Goal: Task Accomplishment & Management: Manage account settings

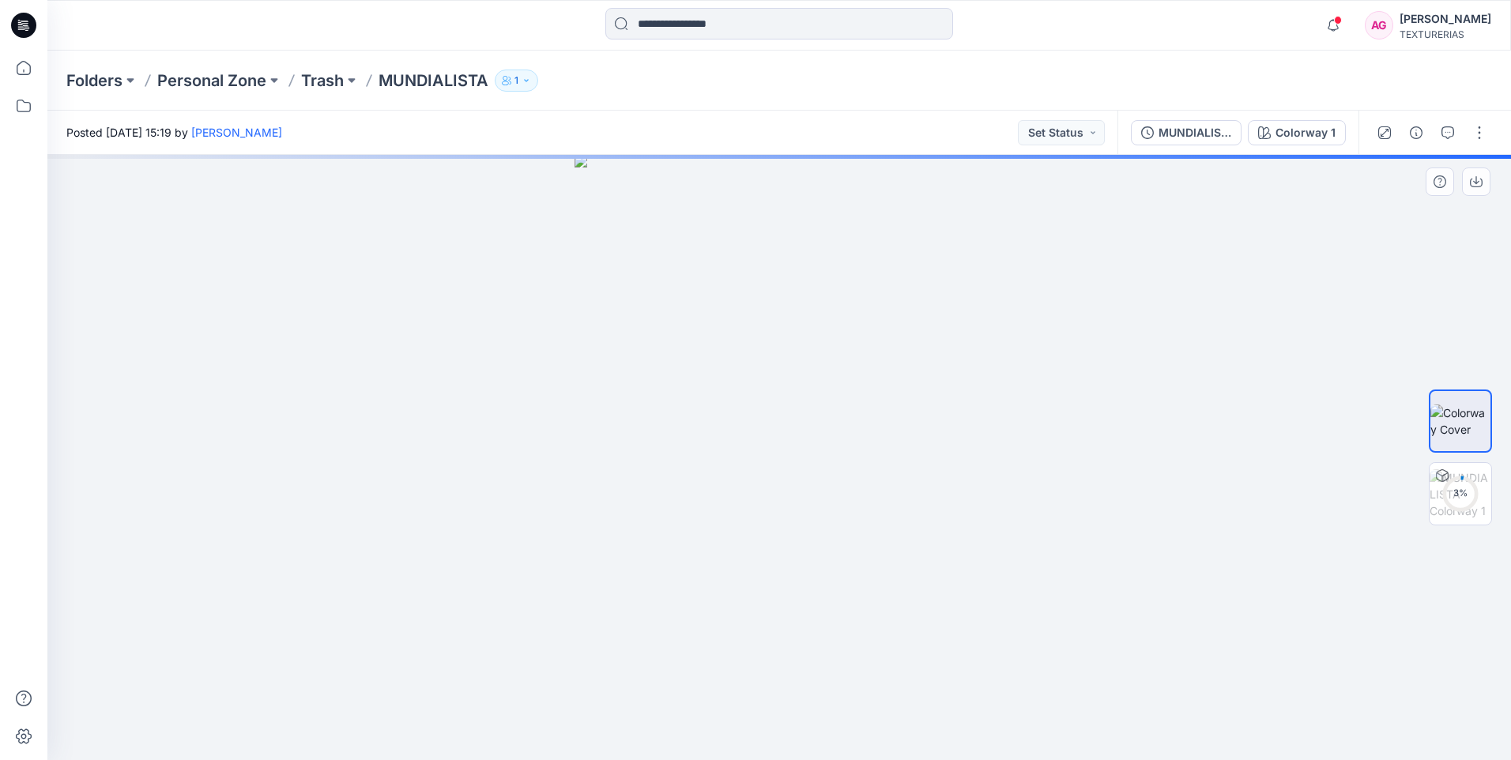
drag, startPoint x: 0, startPoint y: 0, endPoint x: 1219, endPoint y: 317, distance: 1259.5
click at [1219, 317] on div at bounding box center [778, 457] width 1463 height 605
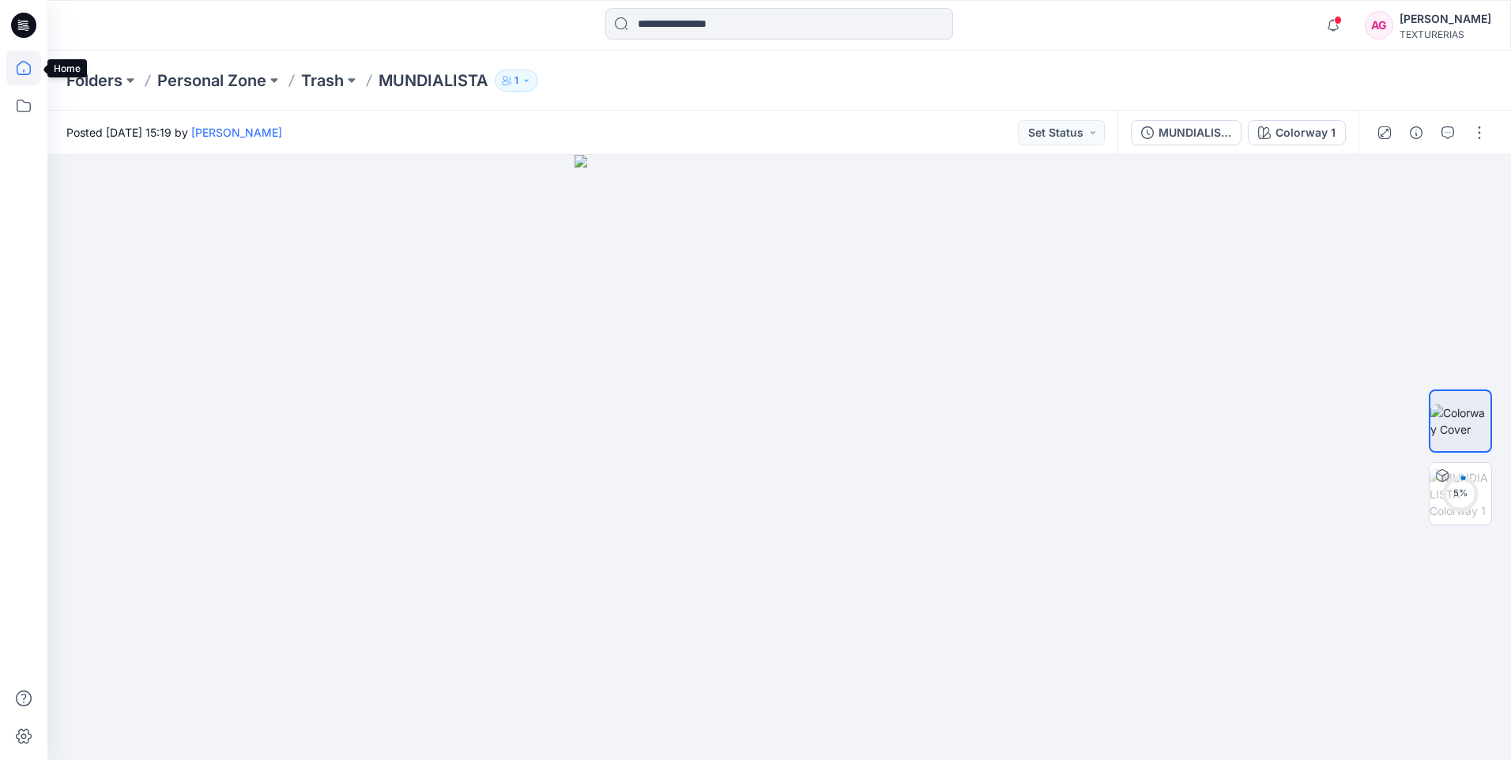
click at [24, 64] on icon at bounding box center [23, 68] width 35 height 35
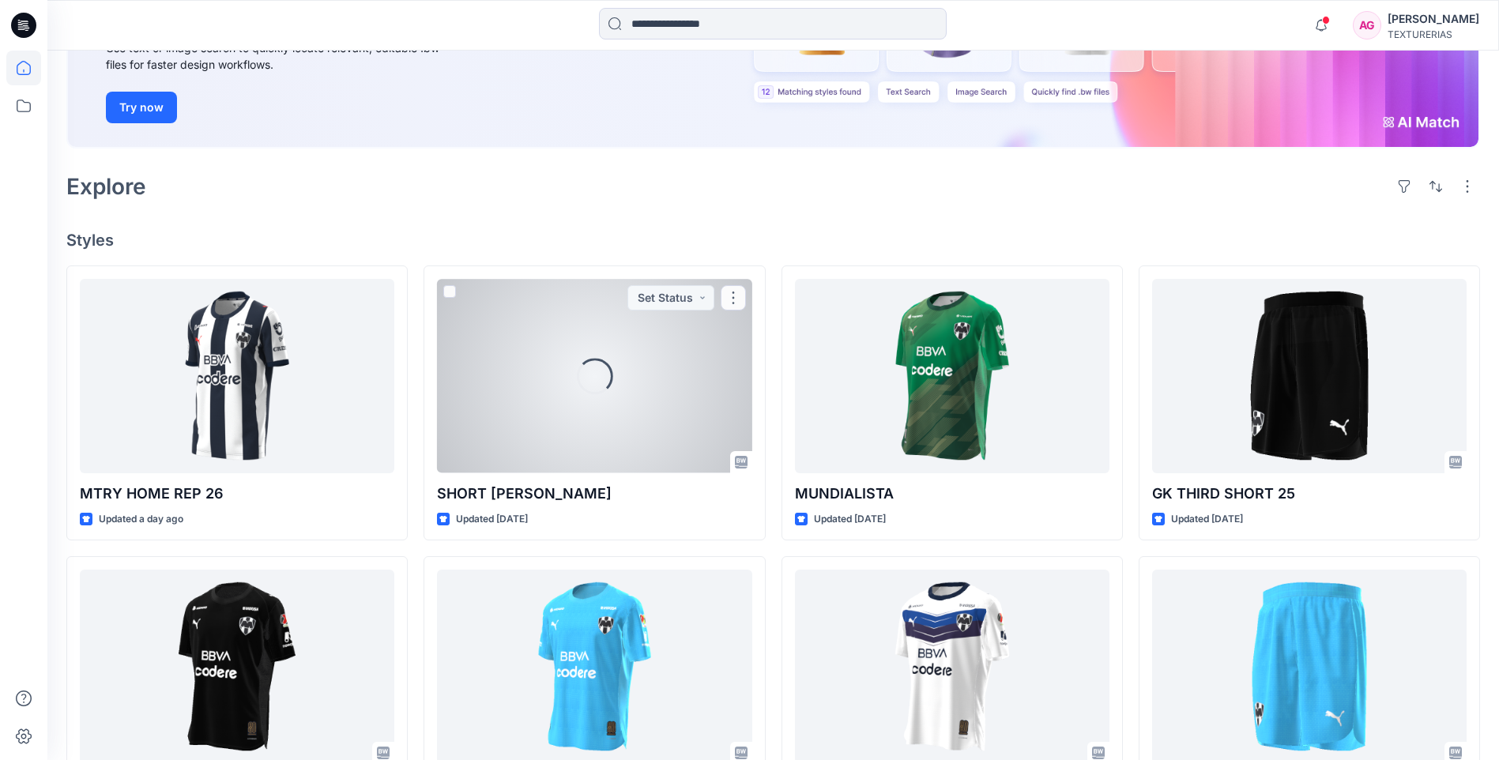
scroll to position [237, 0]
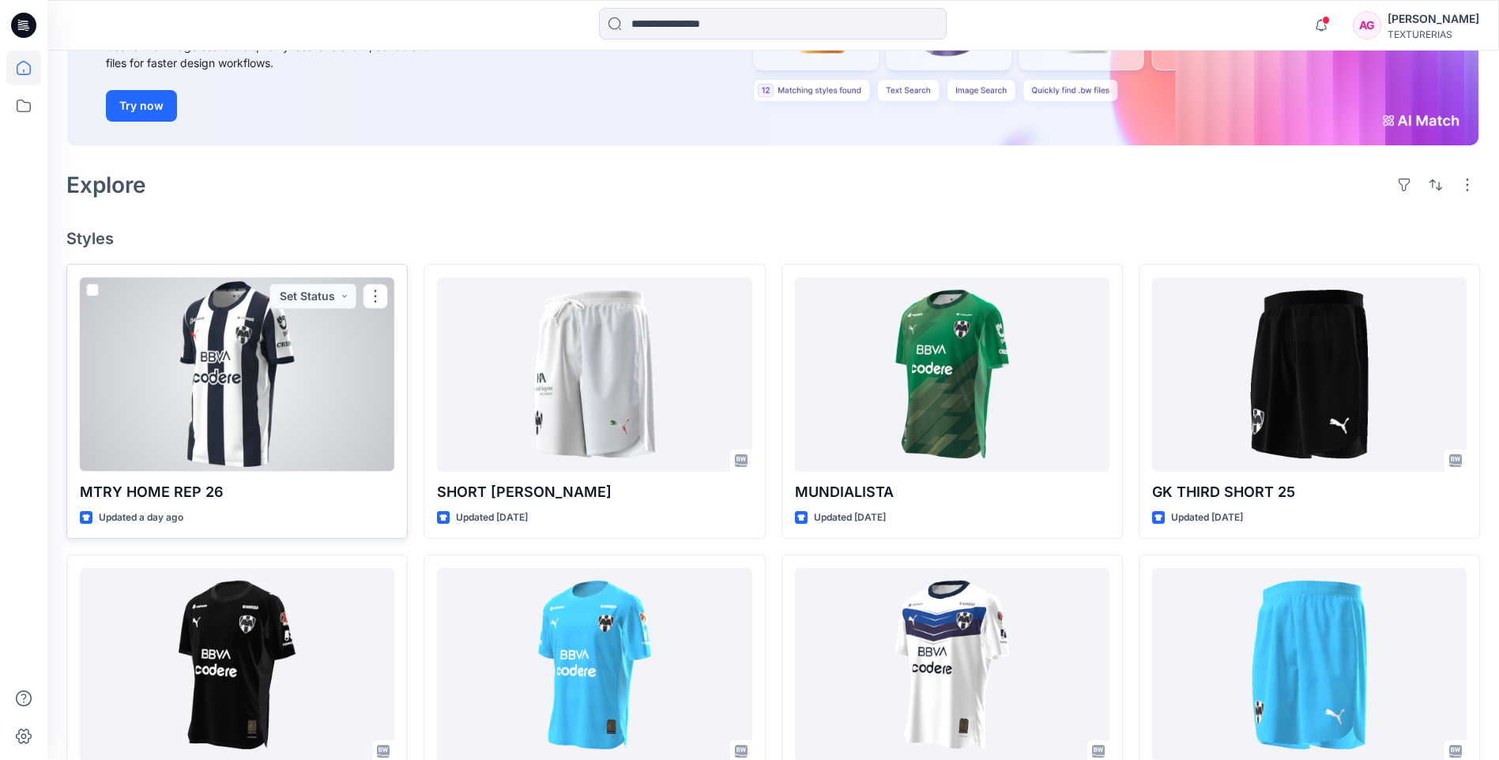
click at [348, 348] on div at bounding box center [237, 374] width 314 height 194
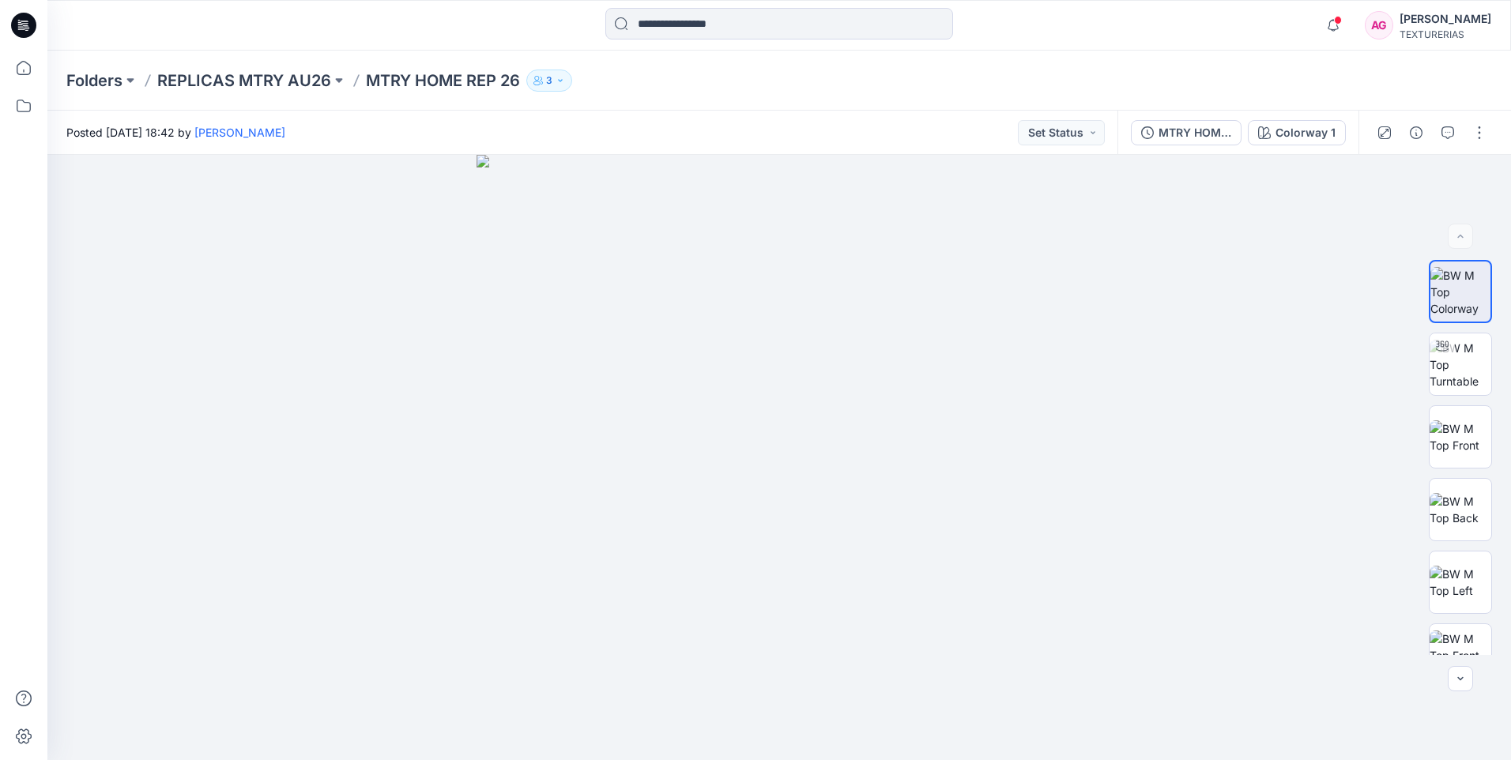
click at [560, 80] on icon "button" at bounding box center [560, 80] width 4 height 2
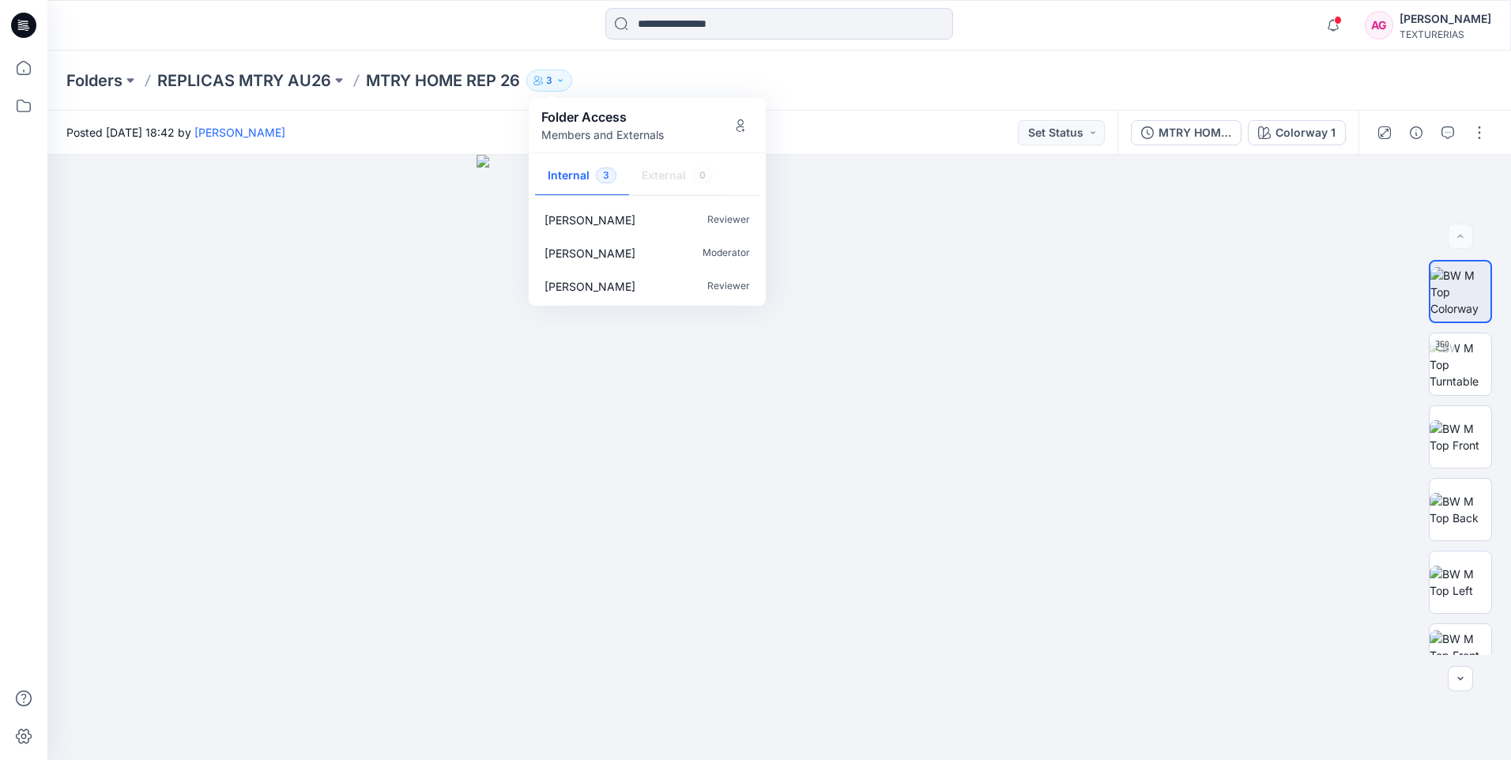
click at [560, 80] on icon "button" at bounding box center [560, 80] width 4 height 2
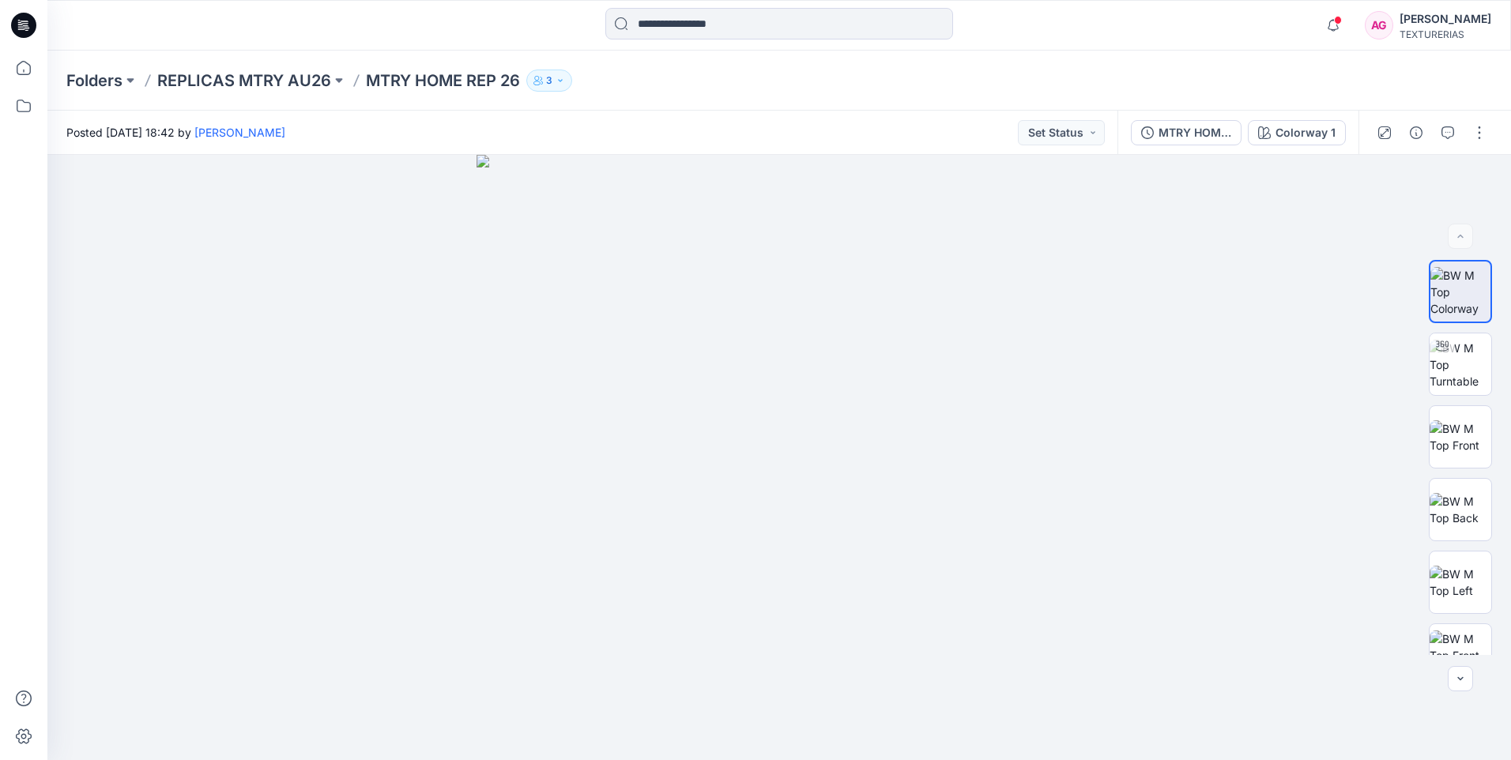
click at [560, 84] on icon "button" at bounding box center [559, 80] width 9 height 9
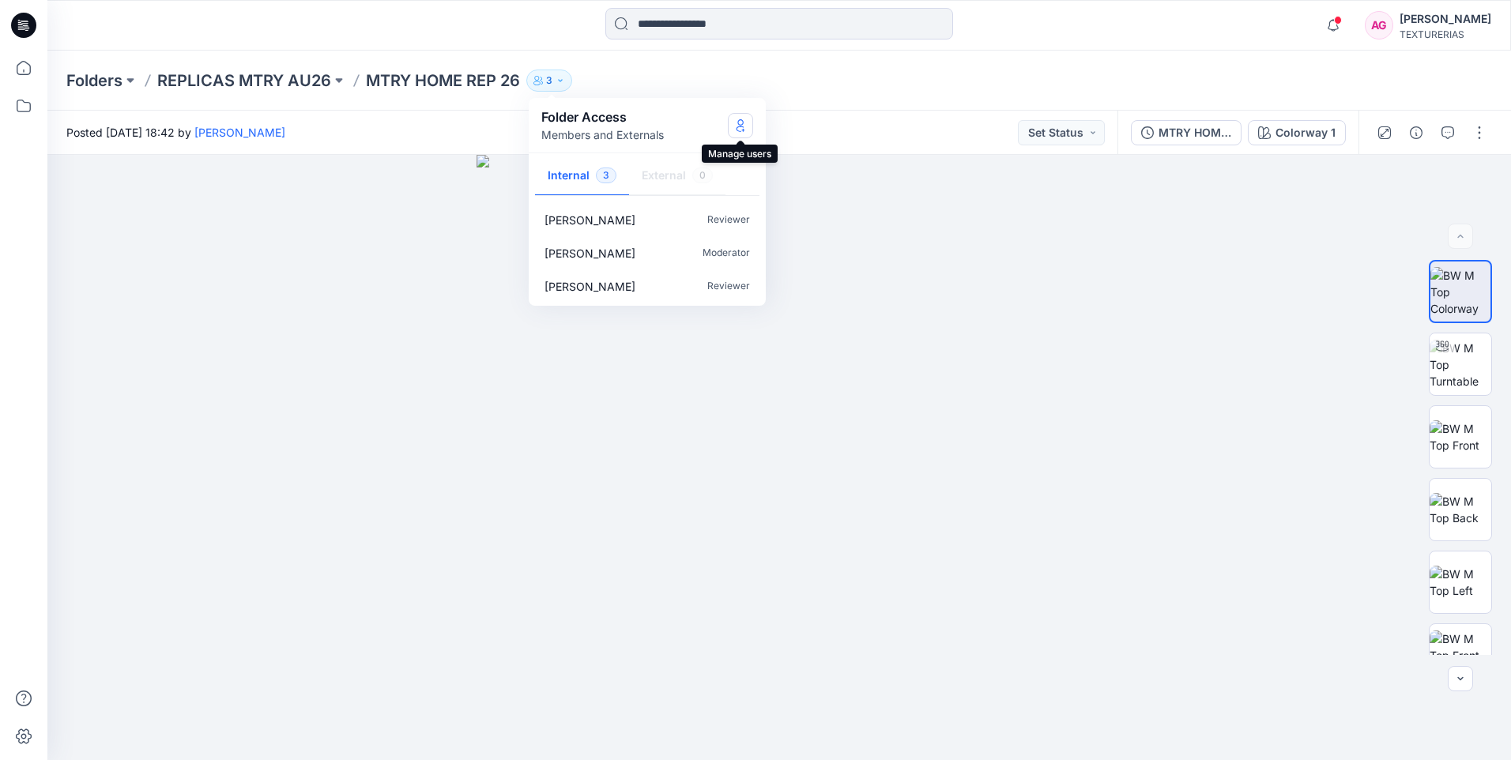
click at [743, 126] on icon "Manage Users" at bounding box center [740, 125] width 13 height 13
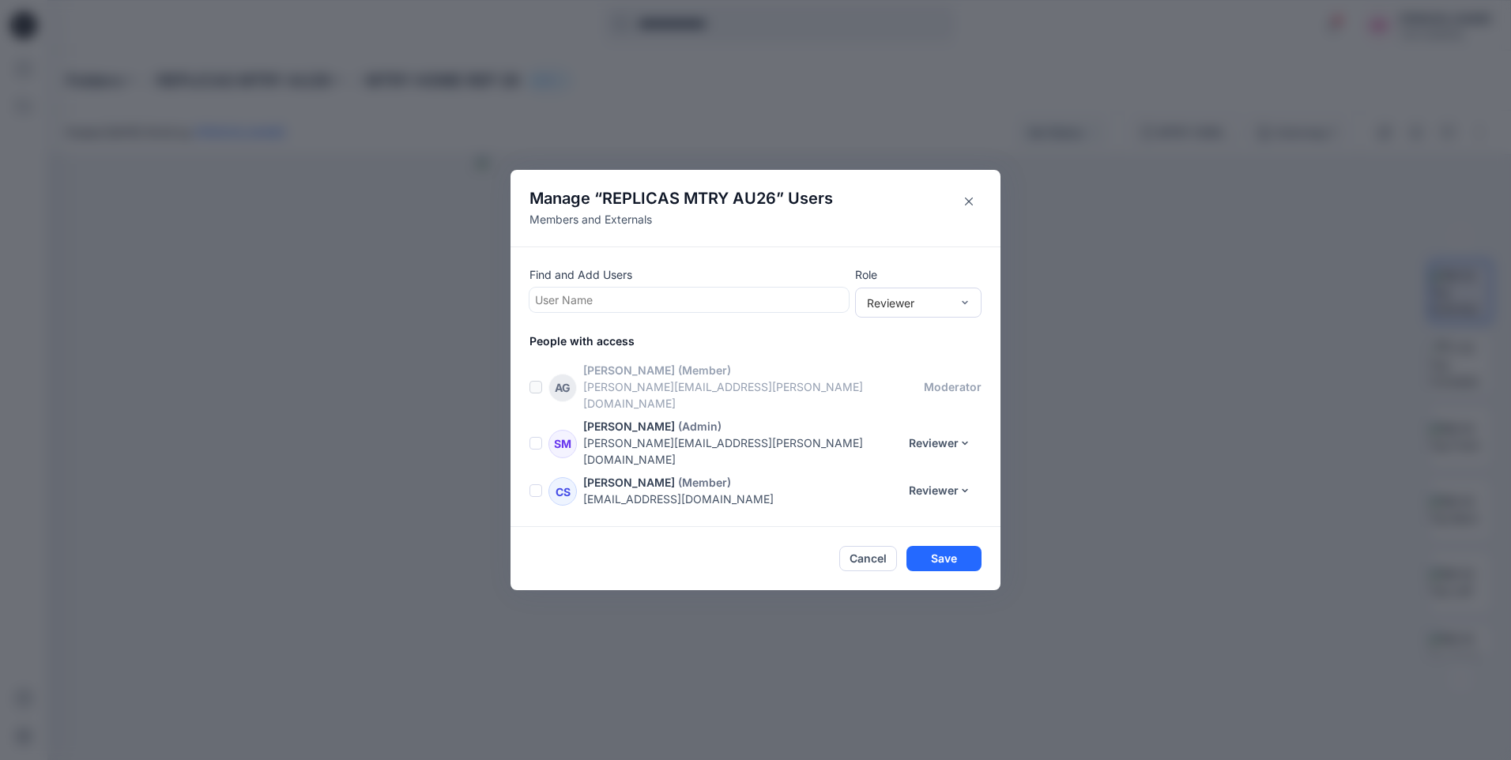
click at [588, 310] on div at bounding box center [689, 300] width 308 height 20
type input "*"
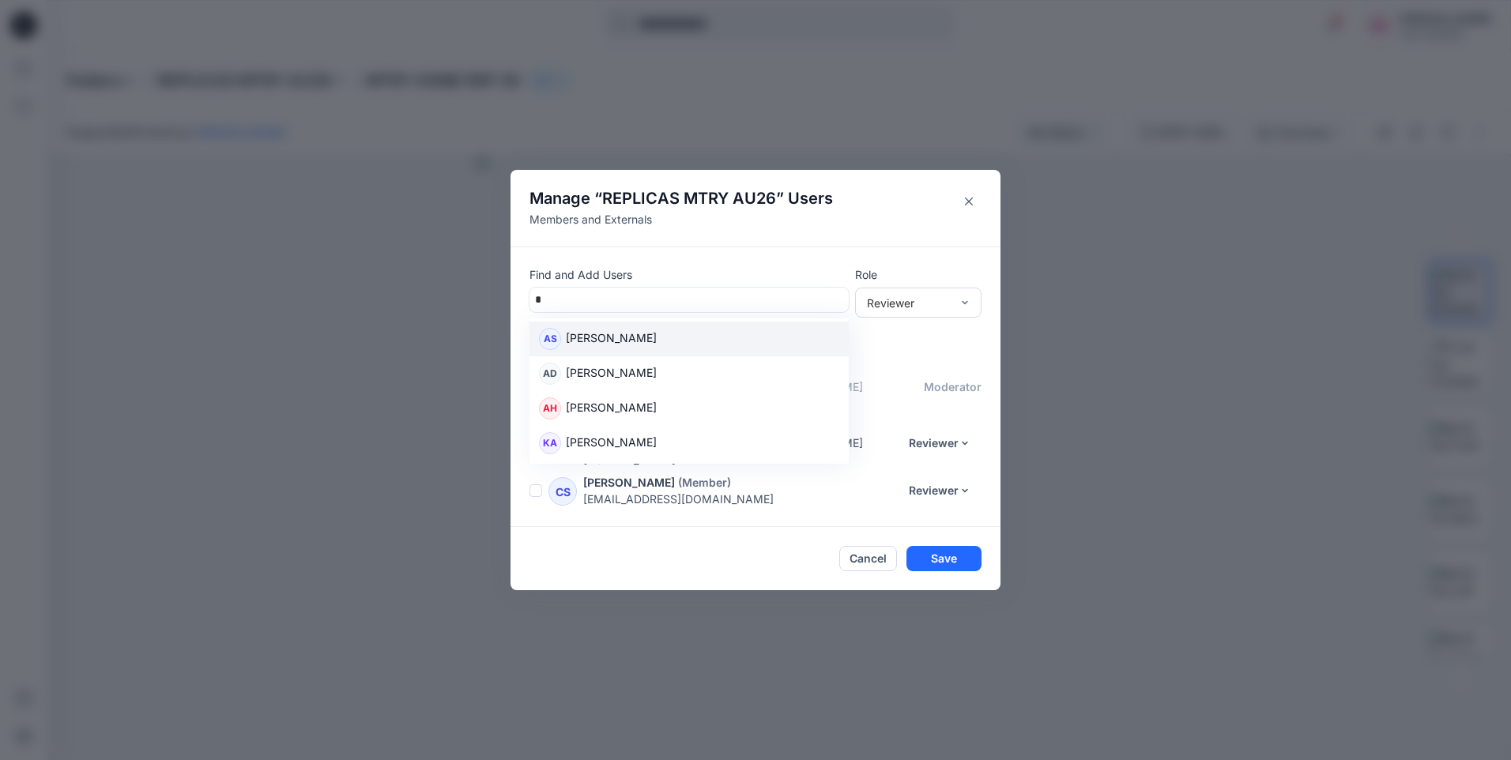
click at [600, 350] on p "[PERSON_NAME]" at bounding box center [611, 339] width 91 height 21
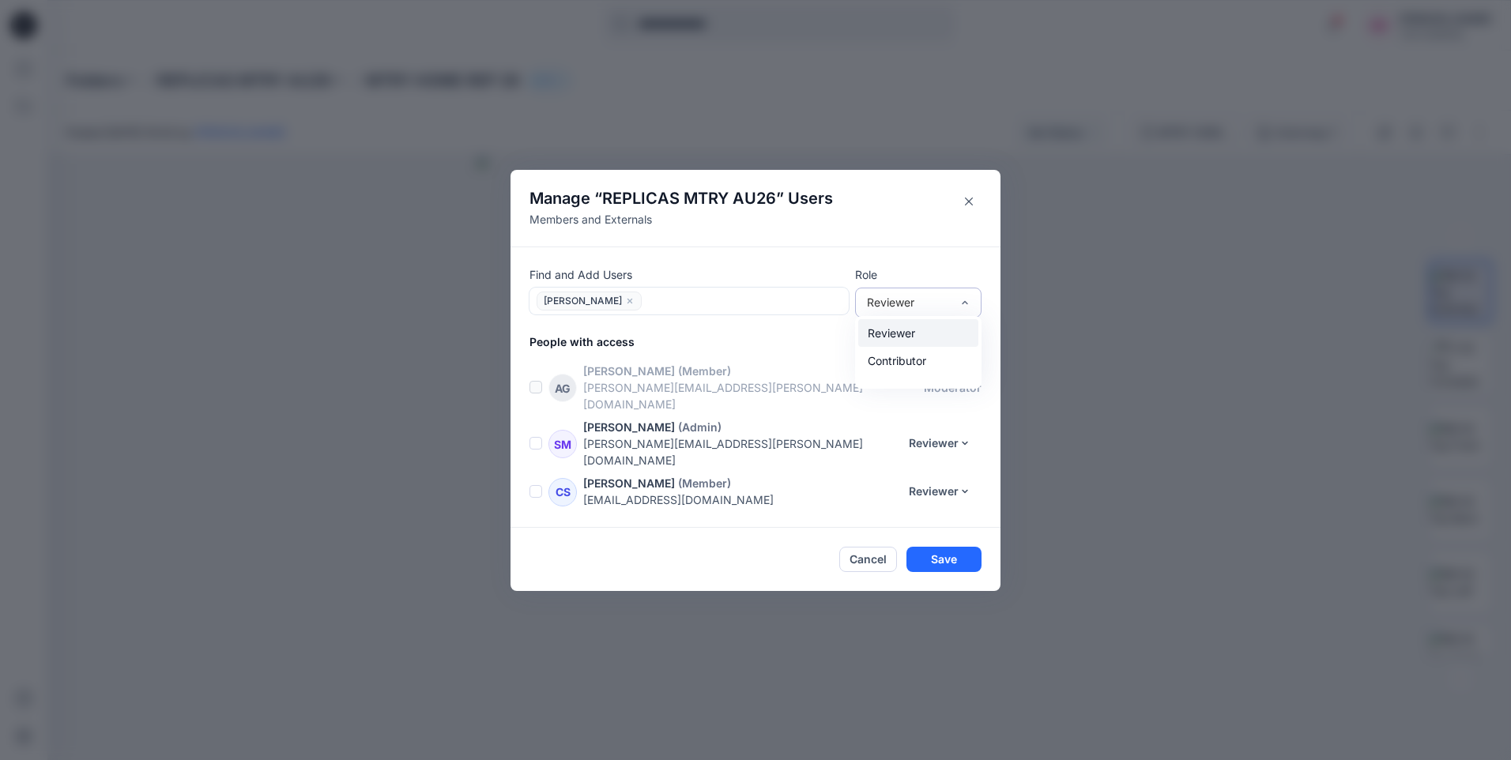
click at [935, 343] on div "Reviewer" at bounding box center [918, 333] width 120 height 28
click at [929, 547] on button "Save" at bounding box center [943, 559] width 75 height 25
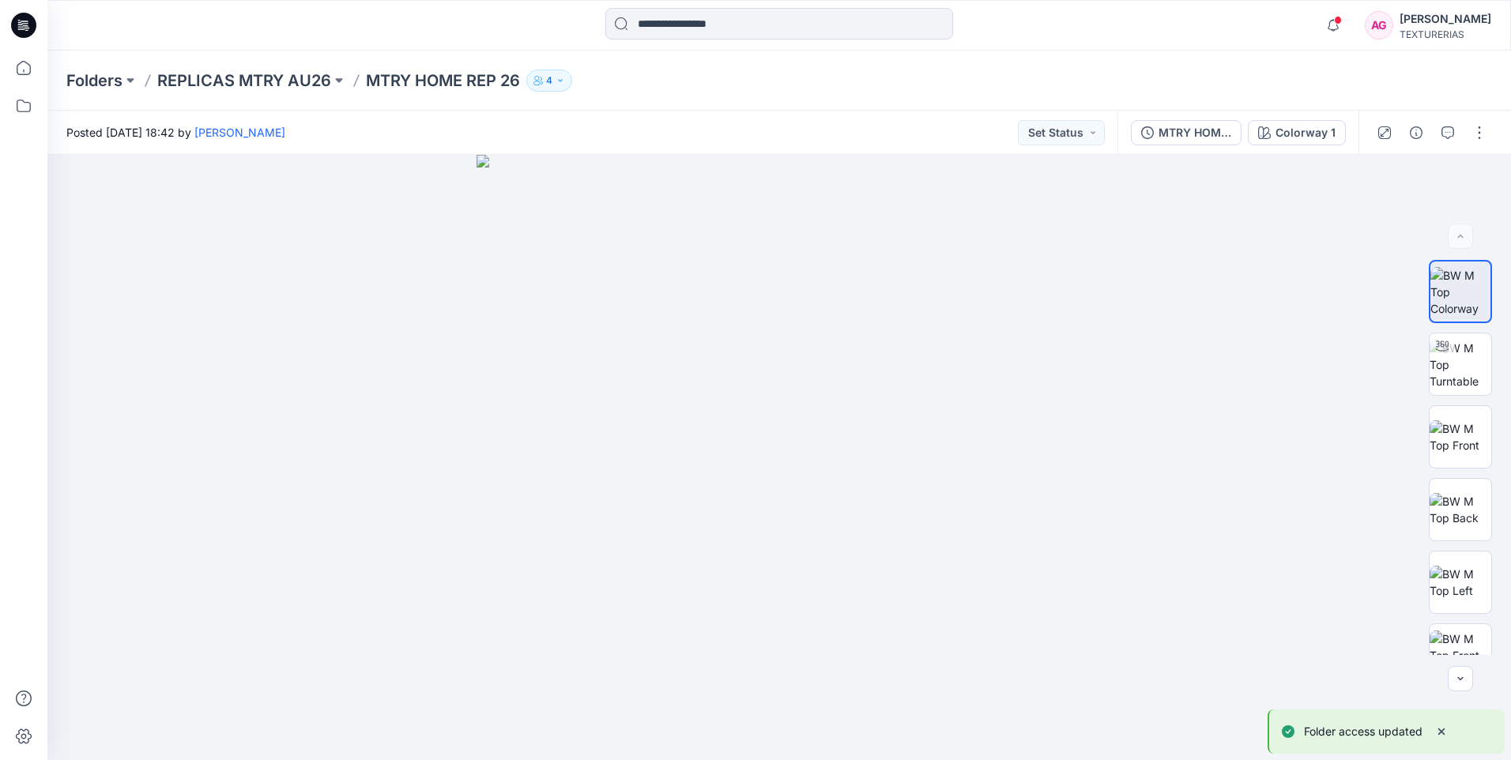
click at [565, 80] on icon "button" at bounding box center [559, 80] width 9 height 9
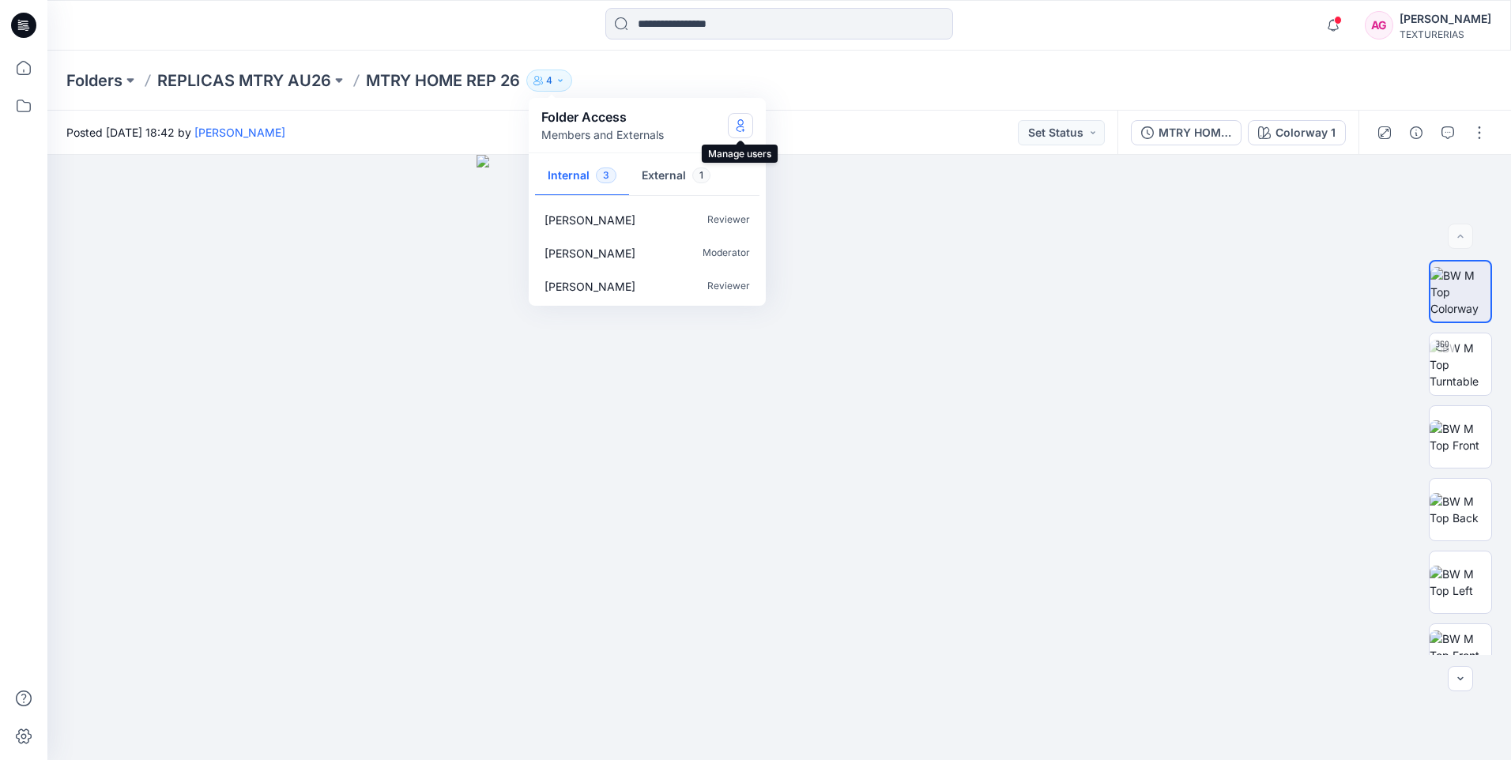
click at [741, 125] on icon "Manage Users" at bounding box center [740, 125] width 6 height 13
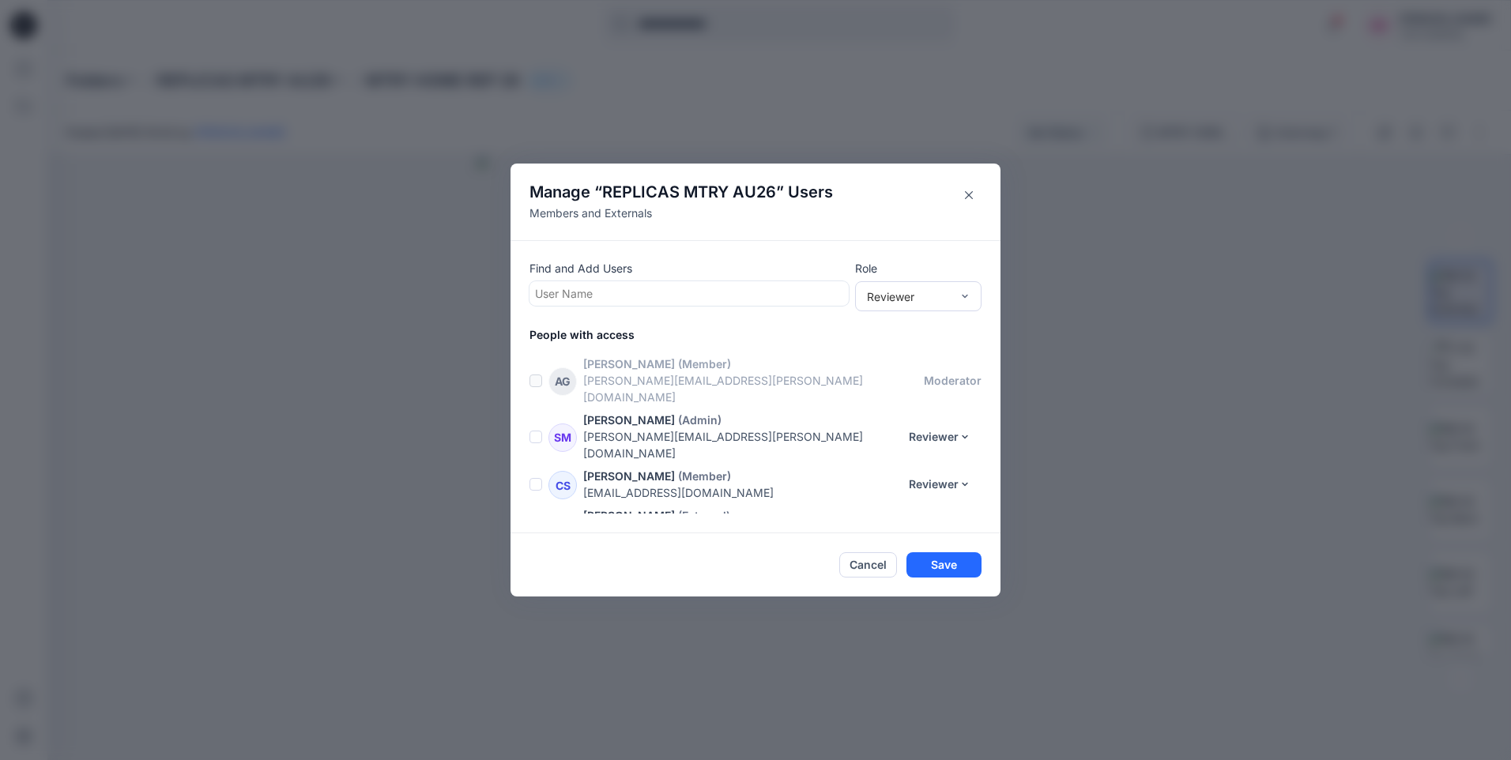
click at [578, 294] on div at bounding box center [689, 294] width 308 height 20
type input "*"
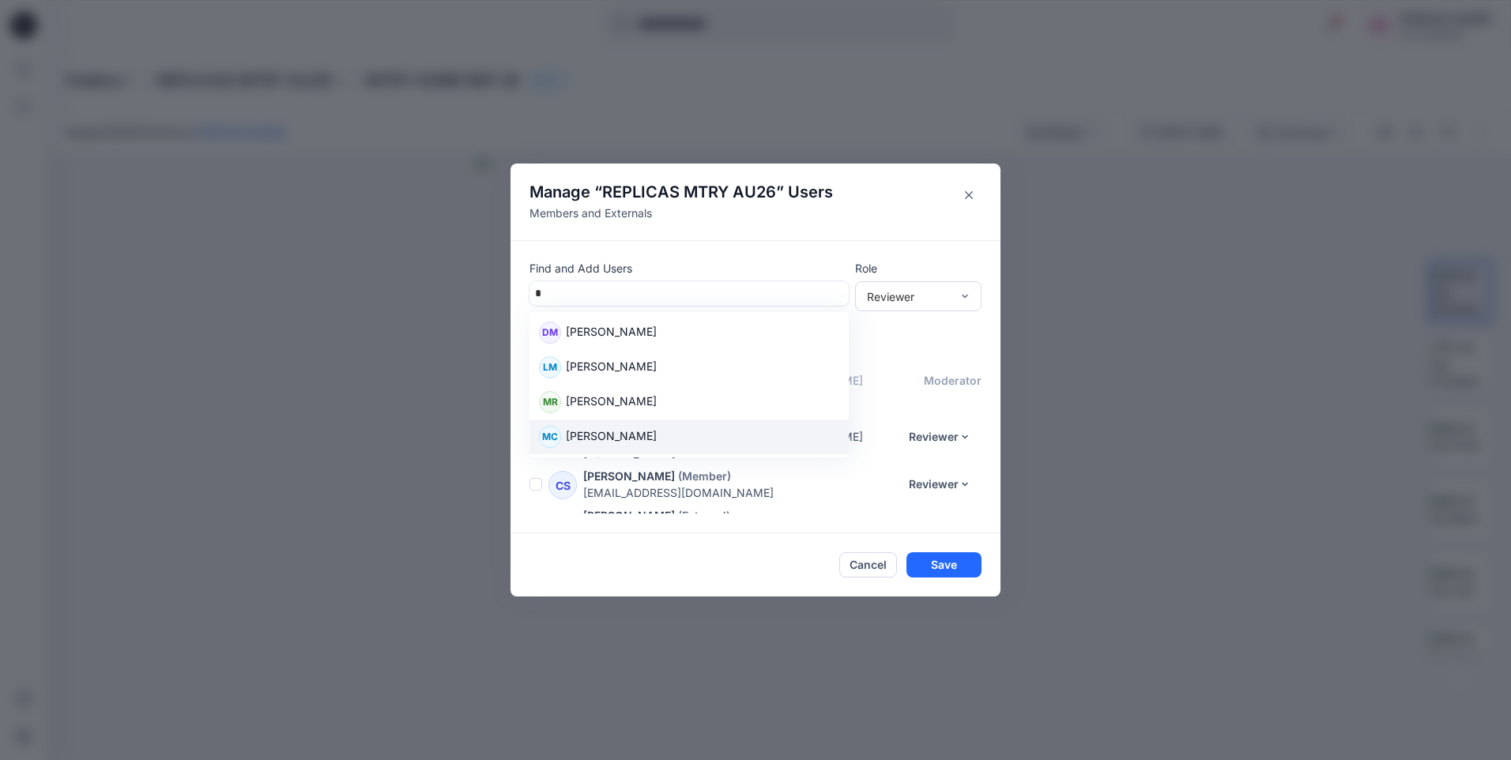
click at [639, 438] on p "[PERSON_NAME]" at bounding box center [611, 437] width 91 height 21
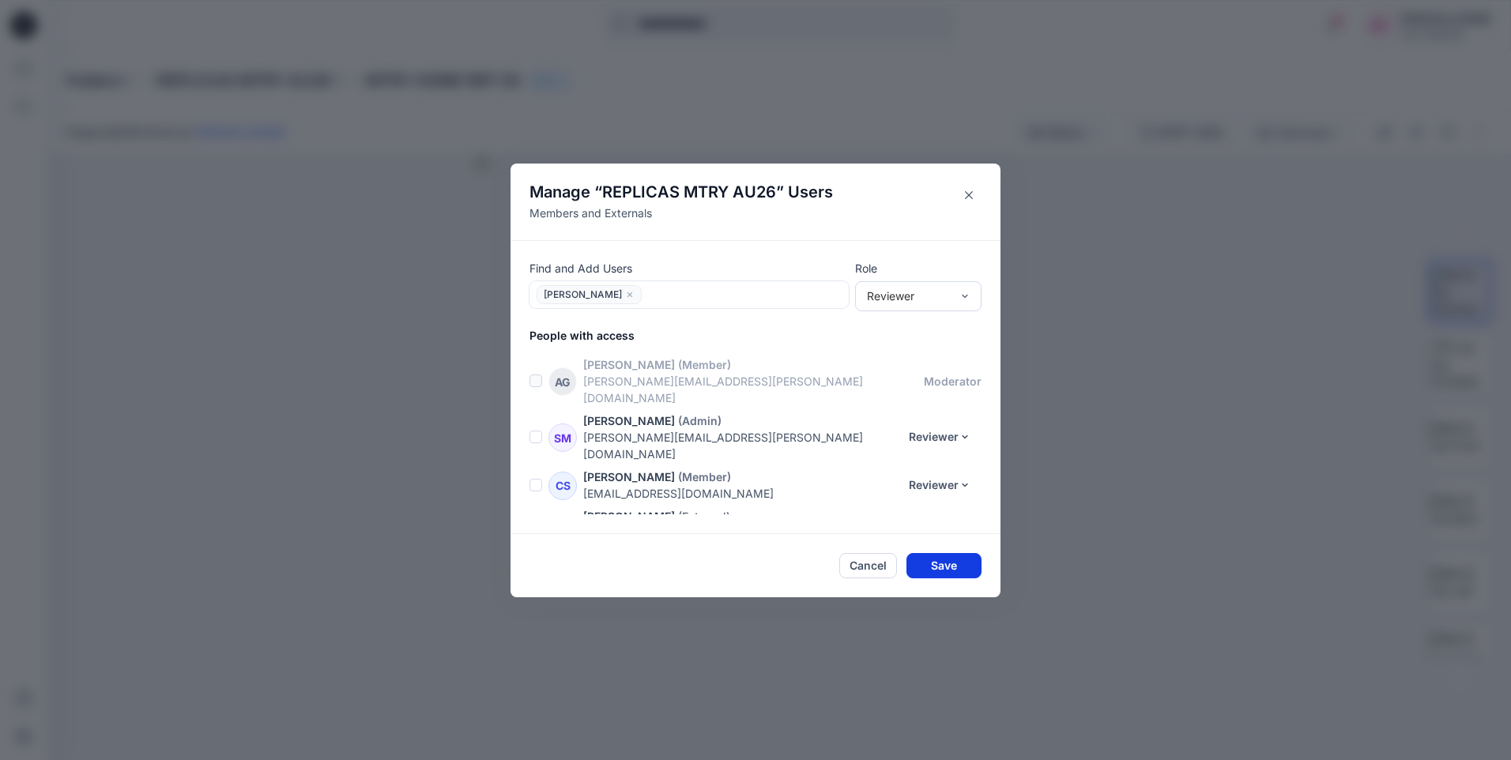
click at [956, 557] on button "Save" at bounding box center [943, 565] width 75 height 25
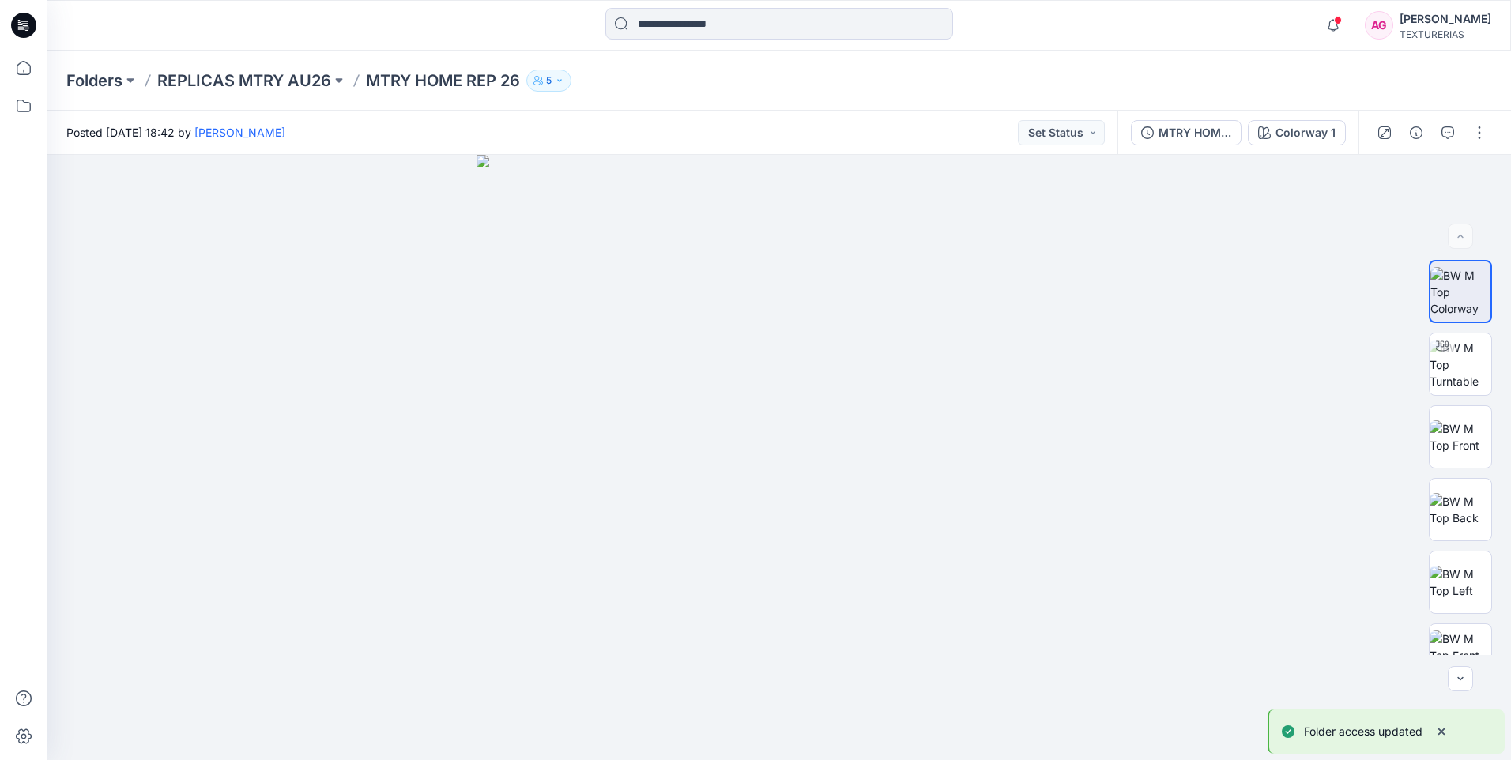
click at [560, 83] on icon "button" at bounding box center [559, 80] width 9 height 9
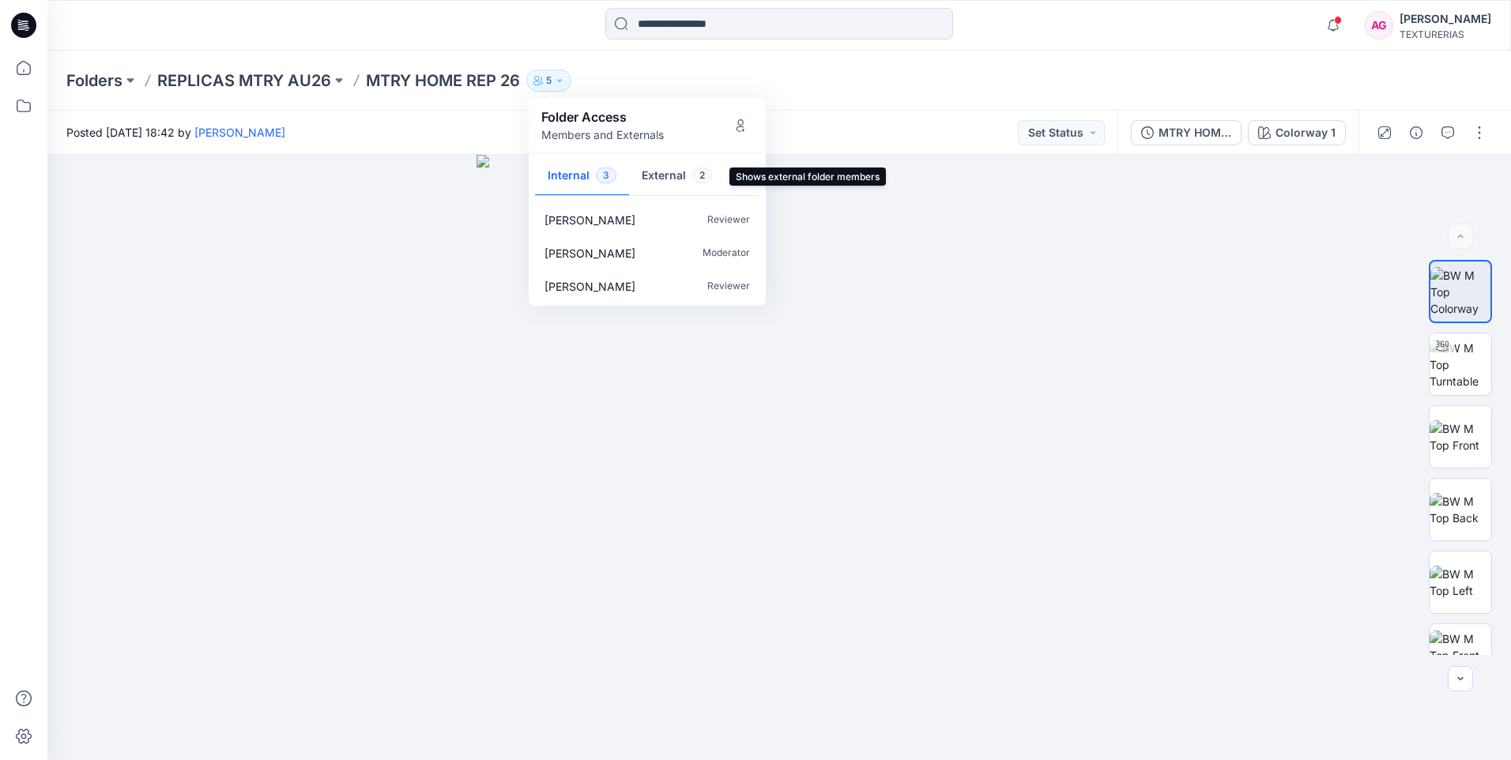
click at [664, 177] on button "External 2" at bounding box center [677, 176] width 96 height 40
click at [574, 177] on button "Internal 3" at bounding box center [582, 176] width 94 height 40
click at [848, 95] on div "Folders REPLICAS MTRY AU26 MTRY HOME REP 26 5 Folder Access Members and Externa…" at bounding box center [778, 81] width 1463 height 60
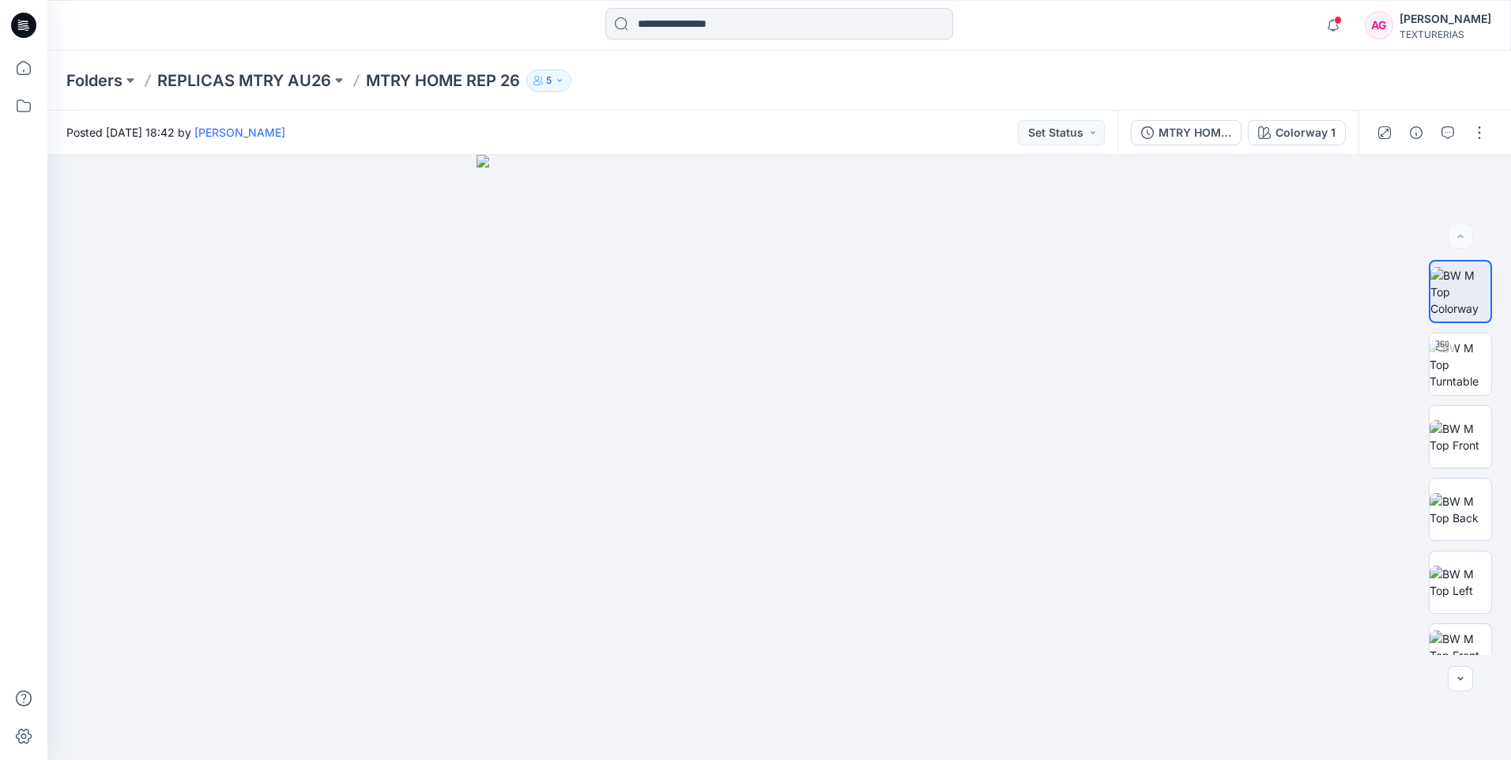
click at [564, 81] on icon "button" at bounding box center [559, 80] width 9 height 9
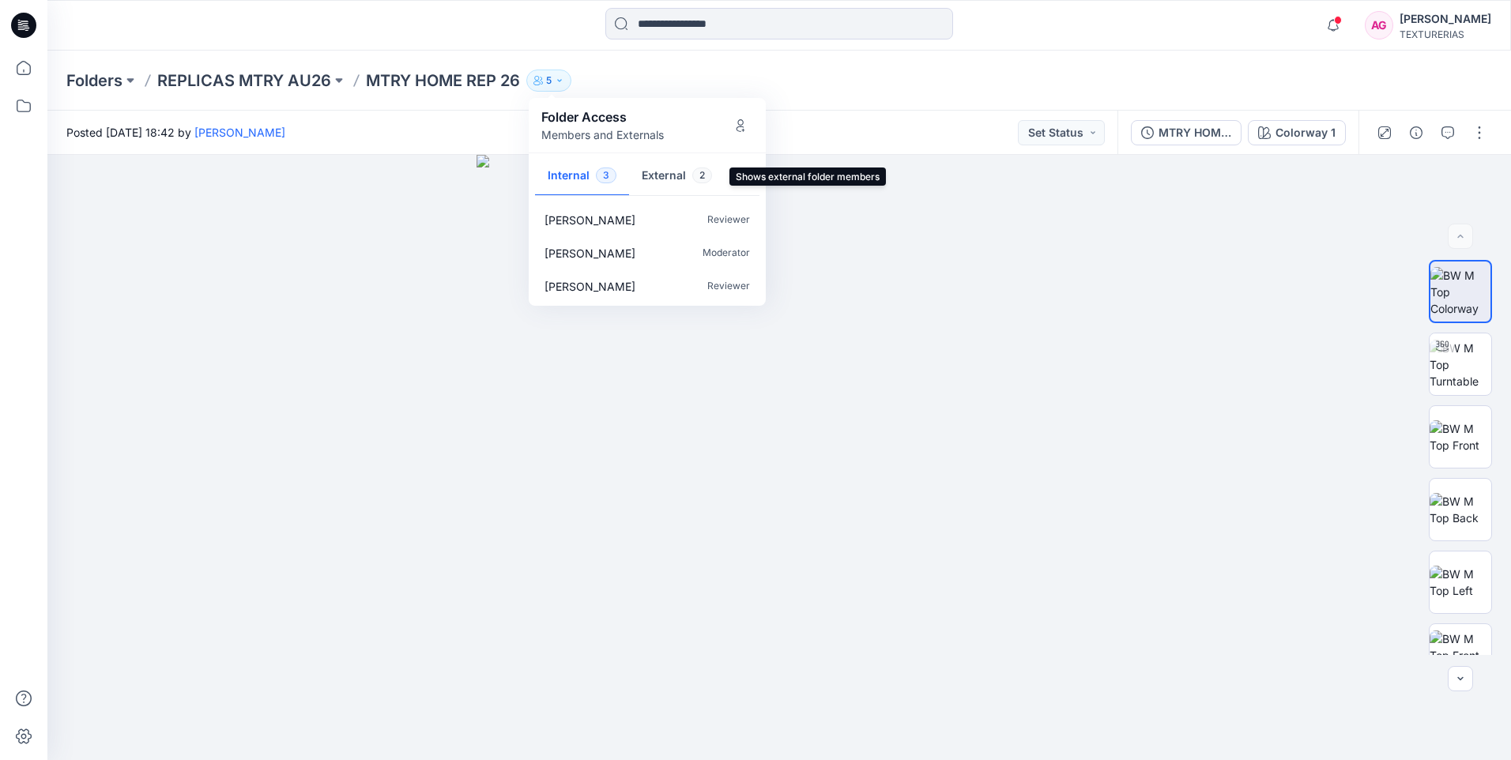
click at [663, 176] on button "External 2" at bounding box center [677, 176] width 96 height 40
click at [567, 179] on button "Internal 3" at bounding box center [582, 176] width 94 height 40
click at [680, 81] on div "Folders REPLICAS MTRY AU26 MTRY HOME REP 26 5 Folder Access Members and Externa…" at bounding box center [717, 81] width 1302 height 22
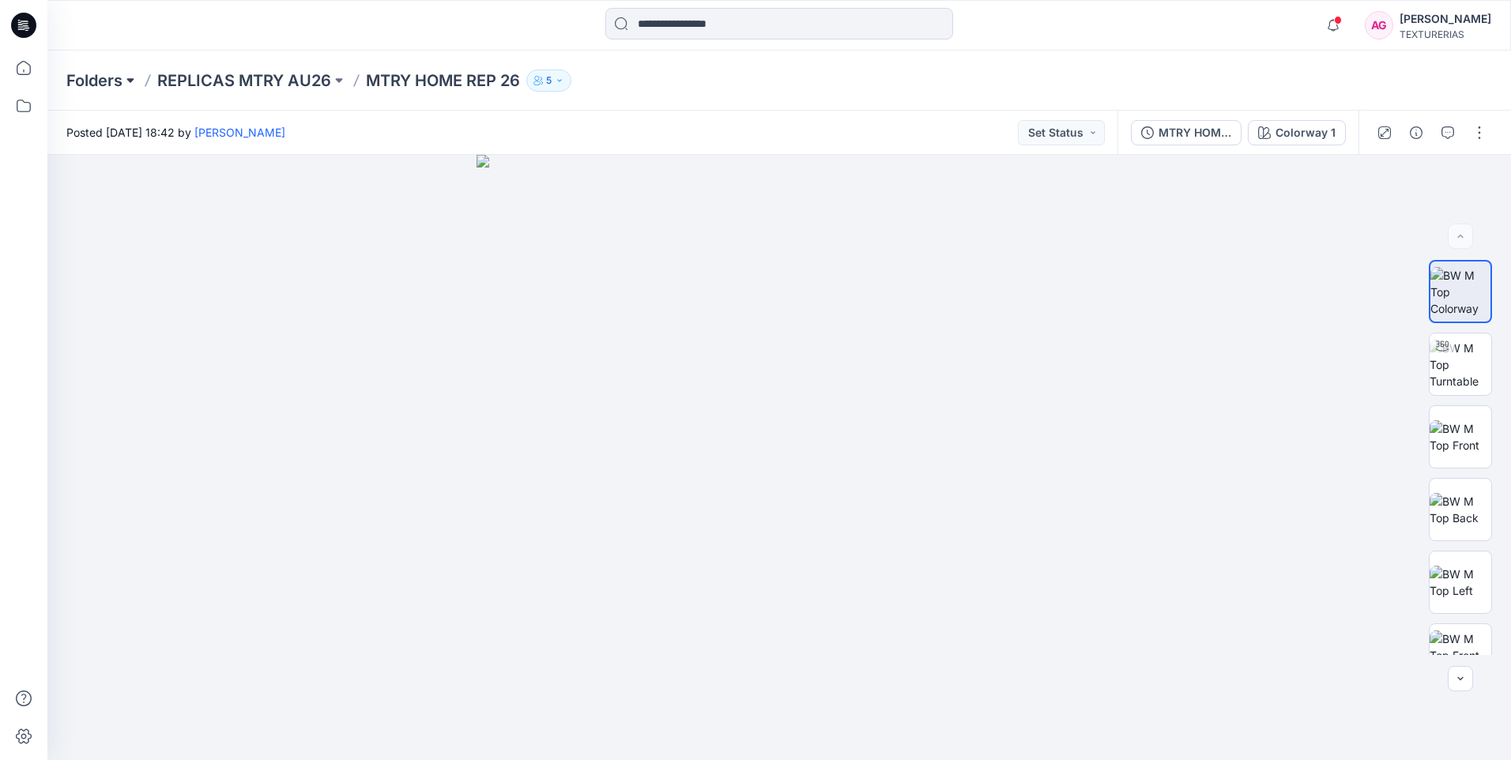
click at [129, 80] on button at bounding box center [130, 81] width 16 height 22
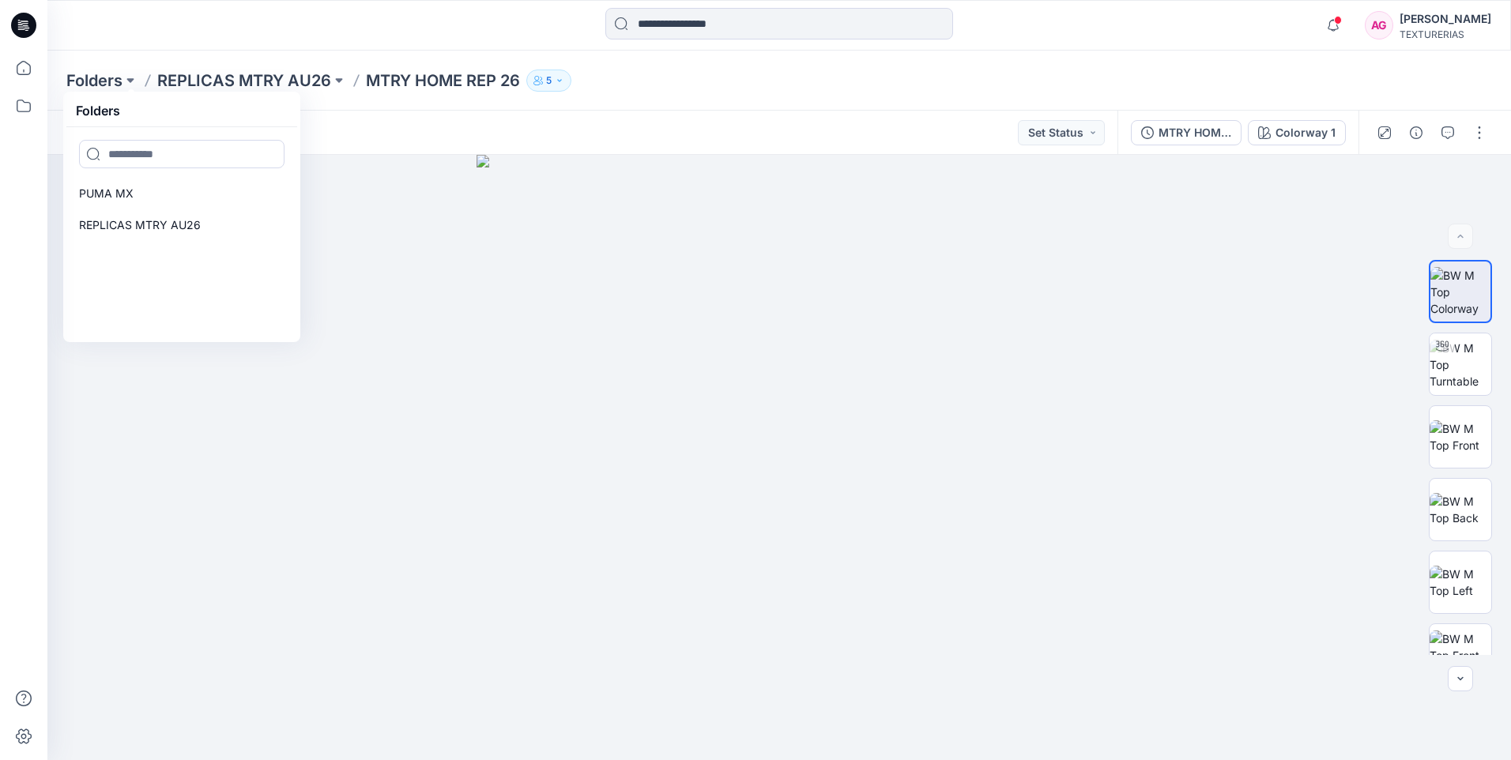
click at [456, 108] on div "Folders Folders PUMA MX REPLICAS MTRY AU26 REPLICAS MTRY AU26 MTRY HOME REP 26 …" at bounding box center [778, 81] width 1463 height 60
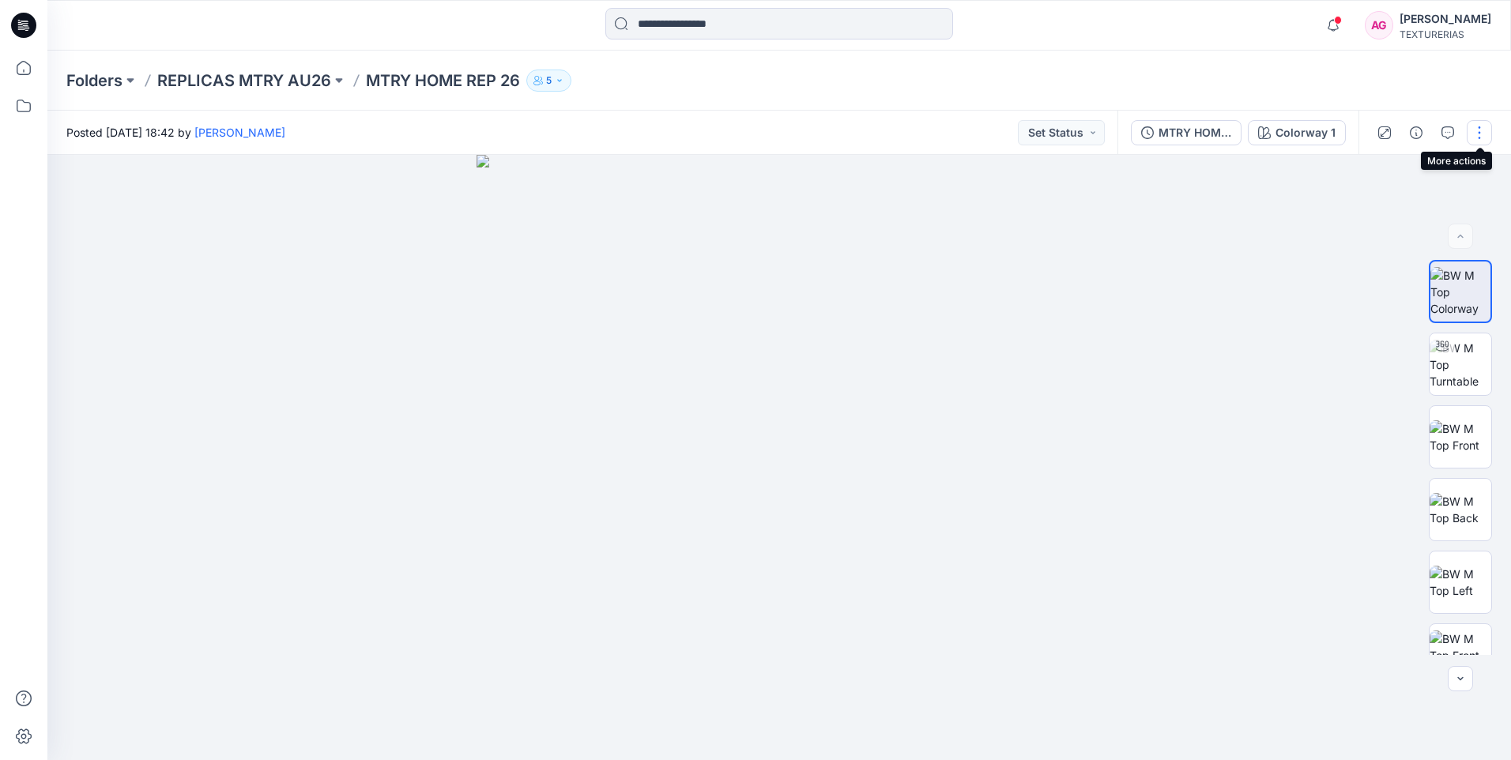
click at [1475, 134] on button "button" at bounding box center [1478, 132] width 25 height 25
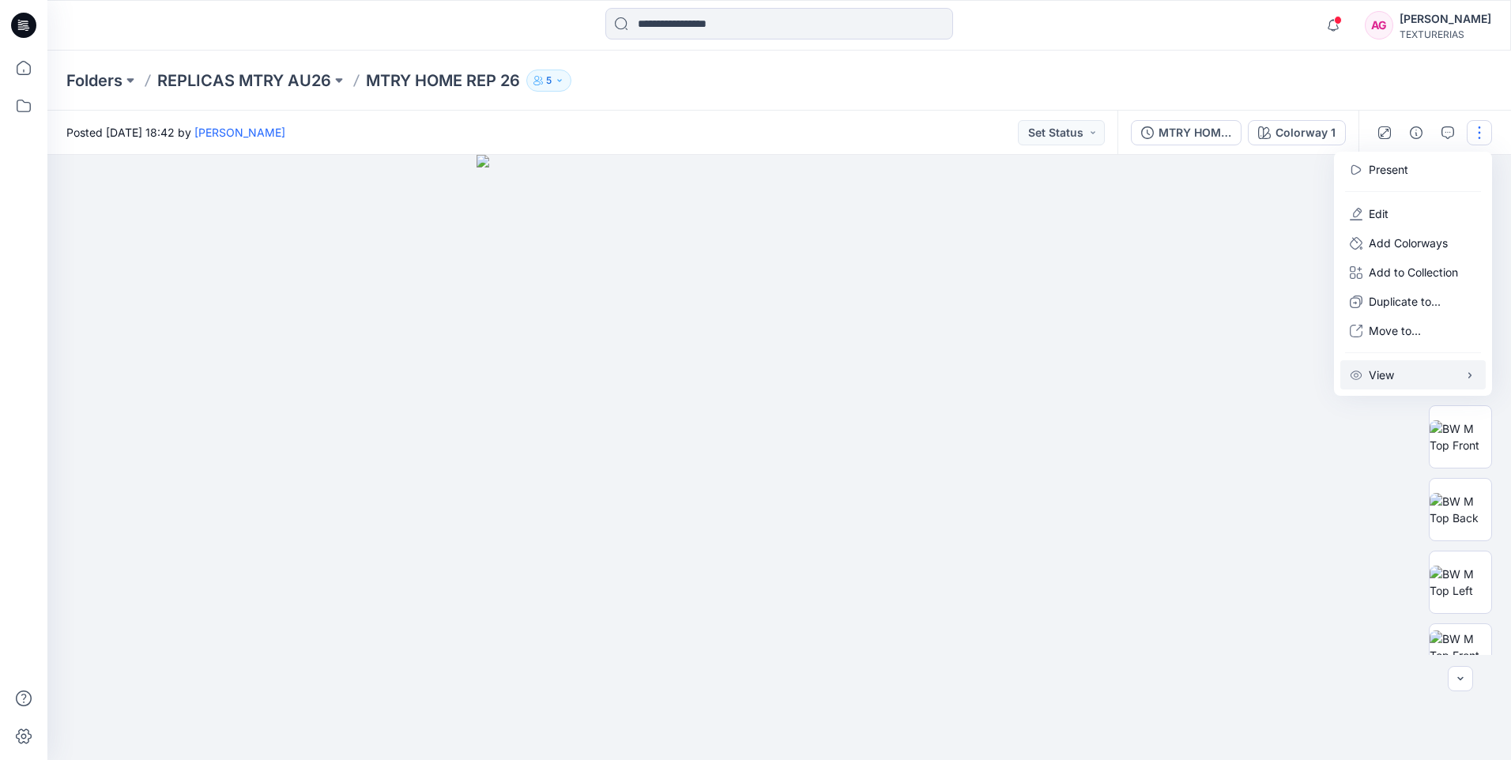
click at [1387, 366] on button "View" at bounding box center [1412, 374] width 145 height 29
click at [1277, 296] on div at bounding box center [778, 457] width 1463 height 605
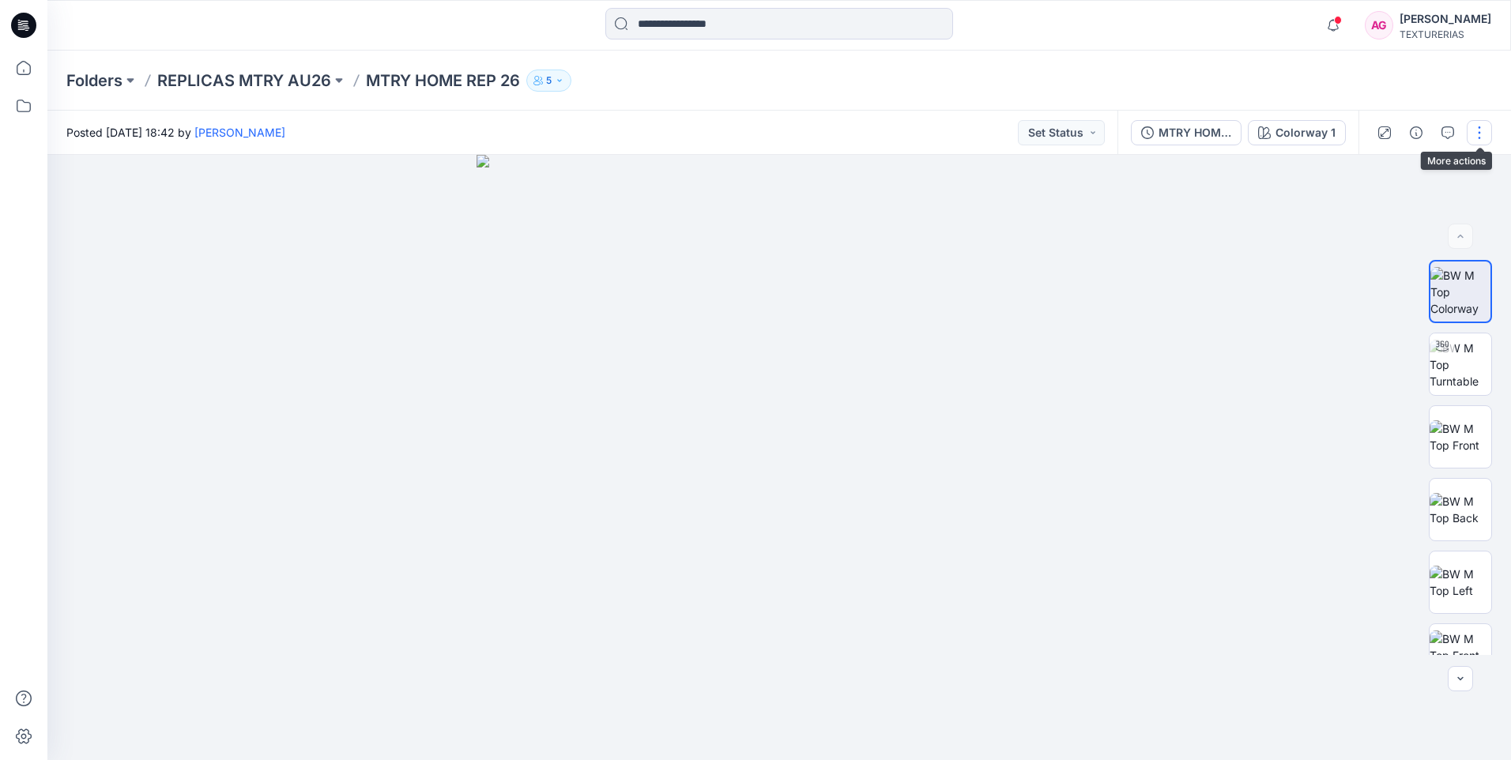
click at [1477, 131] on button "button" at bounding box center [1478, 132] width 25 height 25
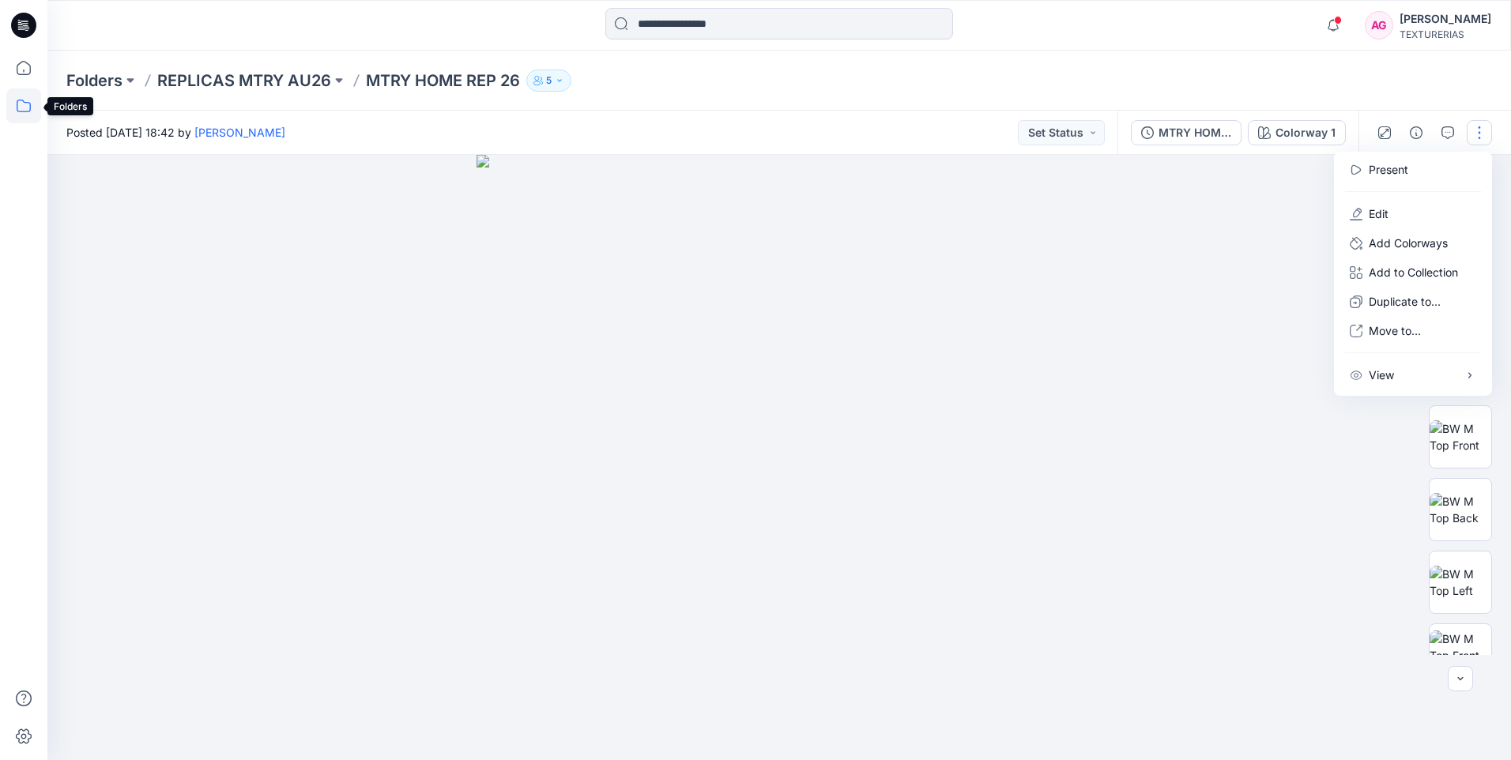
click at [11, 100] on icon at bounding box center [23, 105] width 35 height 35
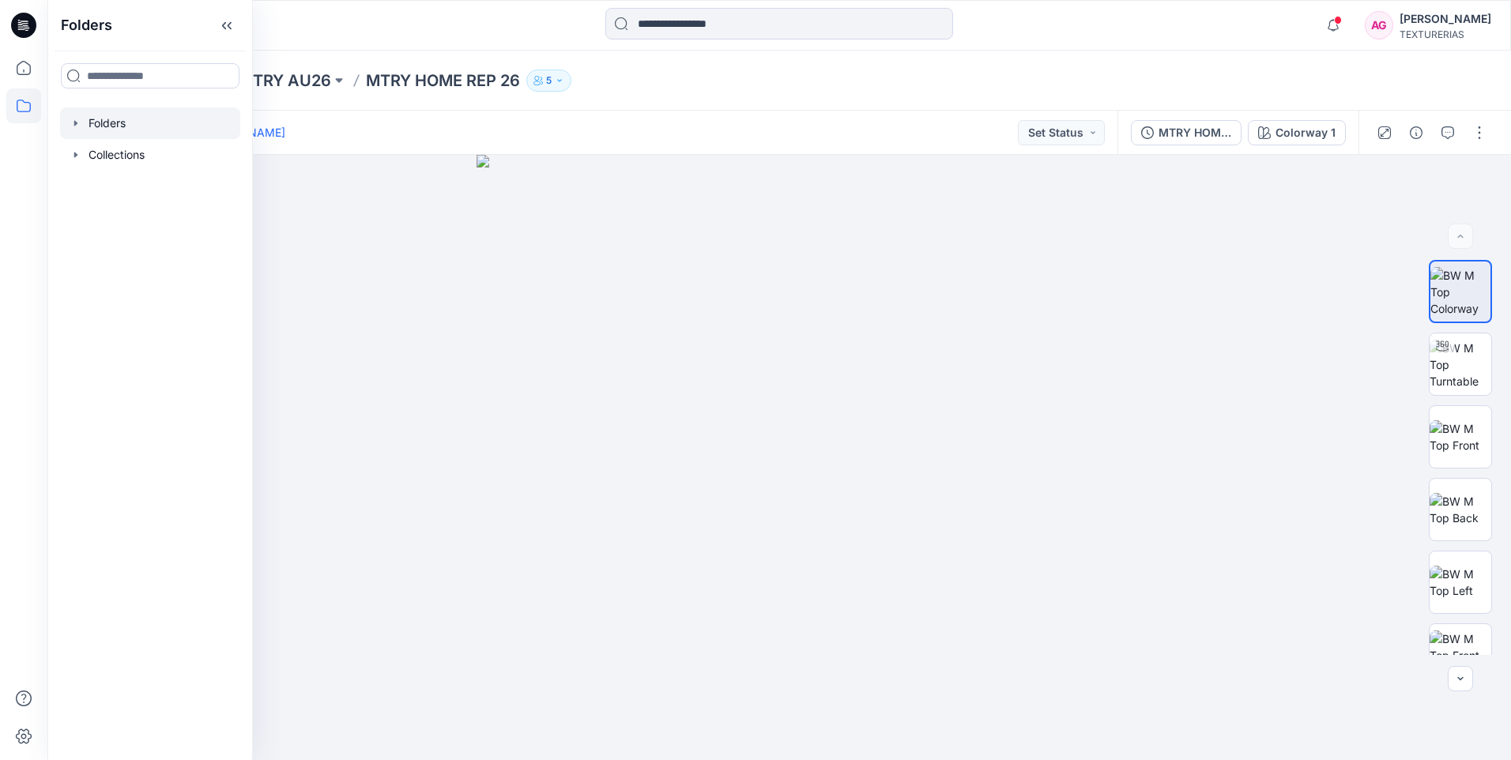
click at [115, 122] on div at bounding box center [150, 123] width 180 height 32
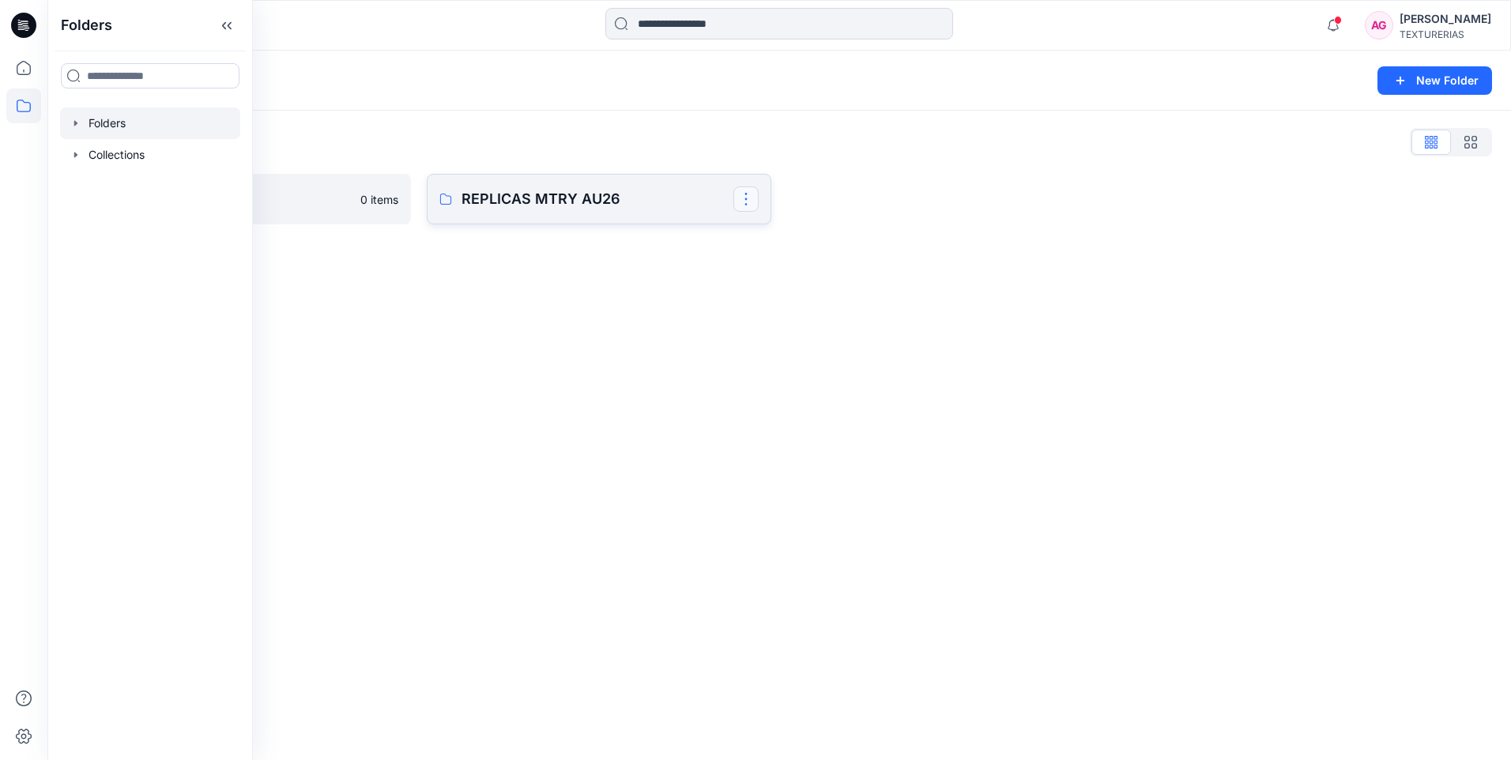
click at [737, 195] on button "button" at bounding box center [745, 198] width 25 height 25
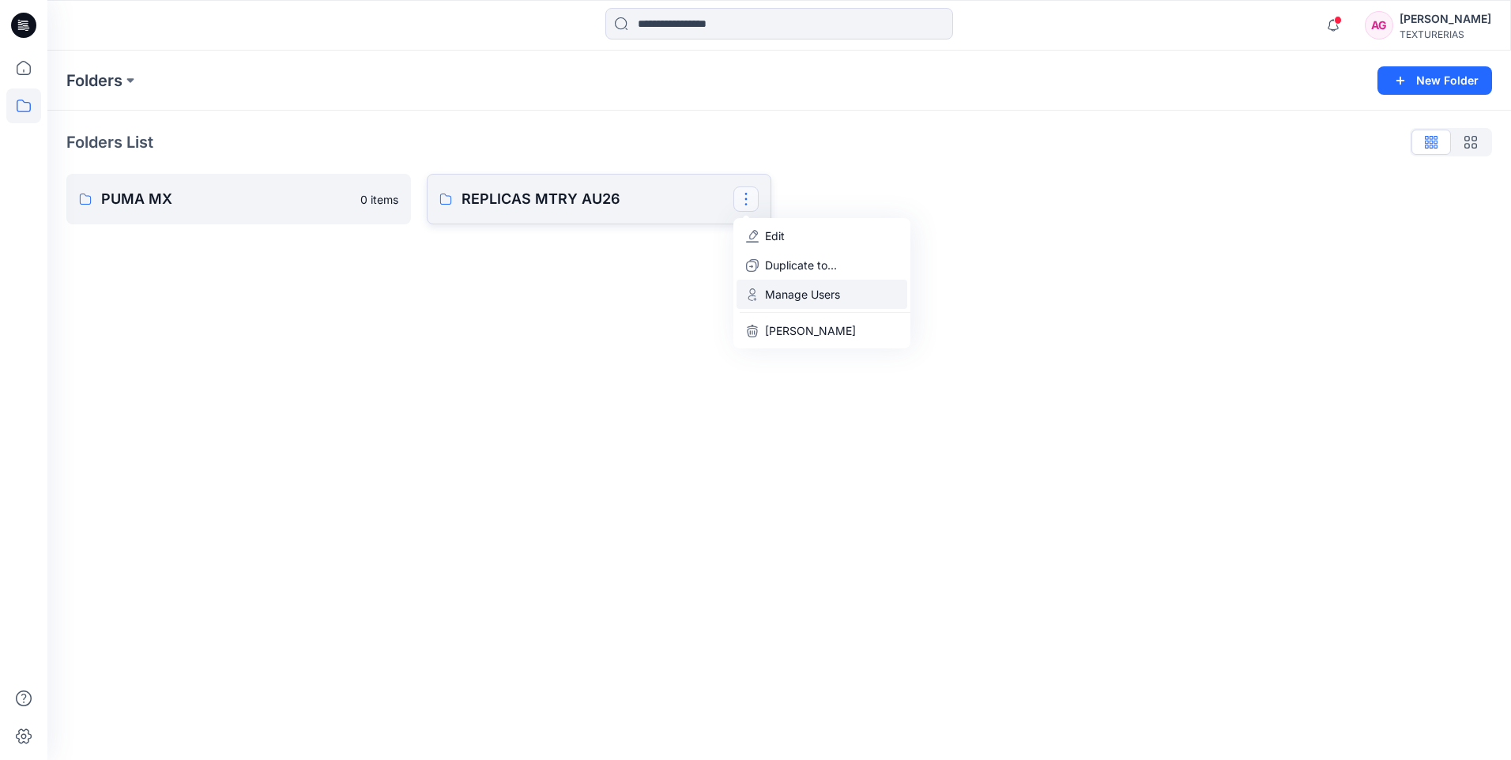
click at [815, 292] on p "Manage Users" at bounding box center [802, 294] width 75 height 17
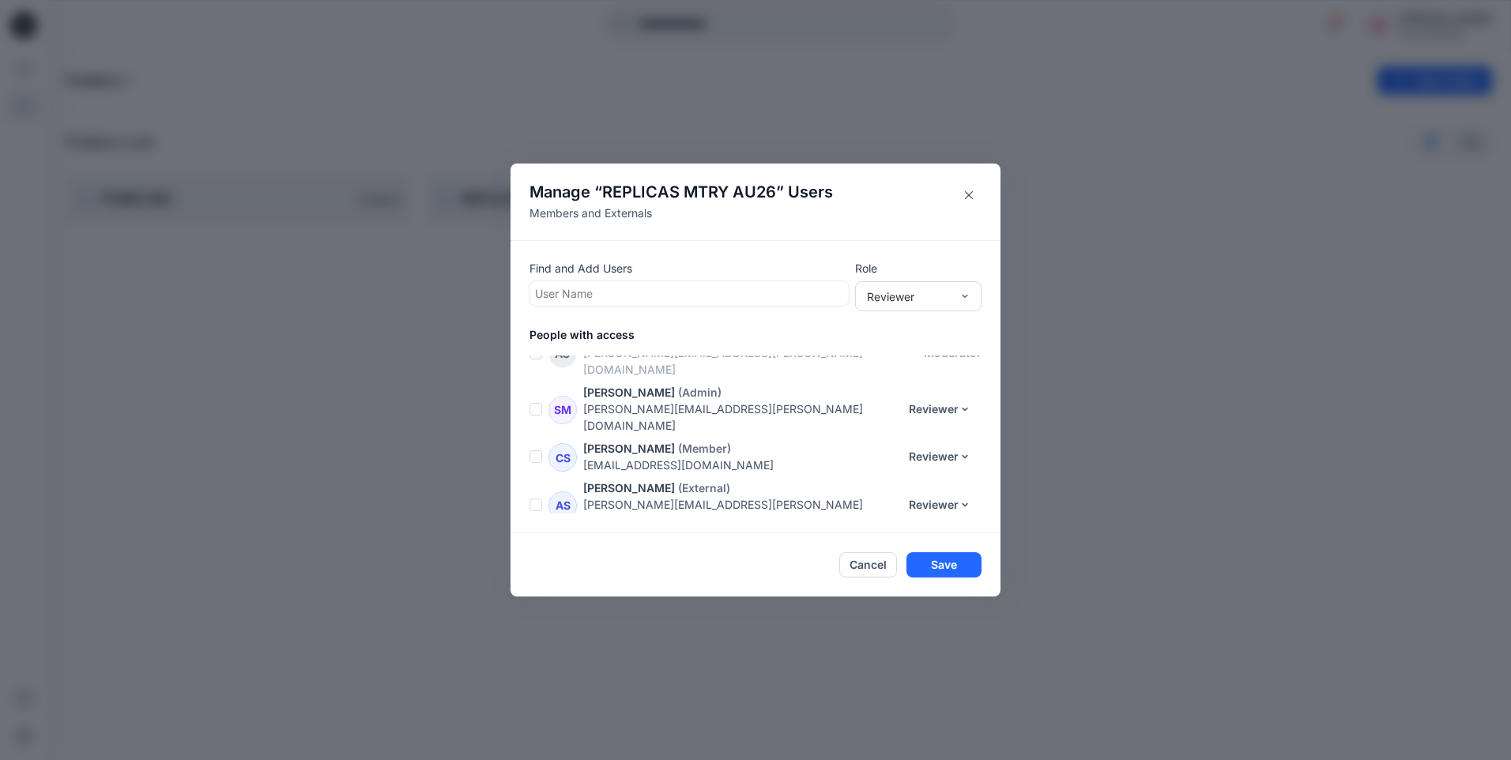
scroll to position [33, 0]
click at [875, 566] on button "Cancel" at bounding box center [868, 564] width 58 height 25
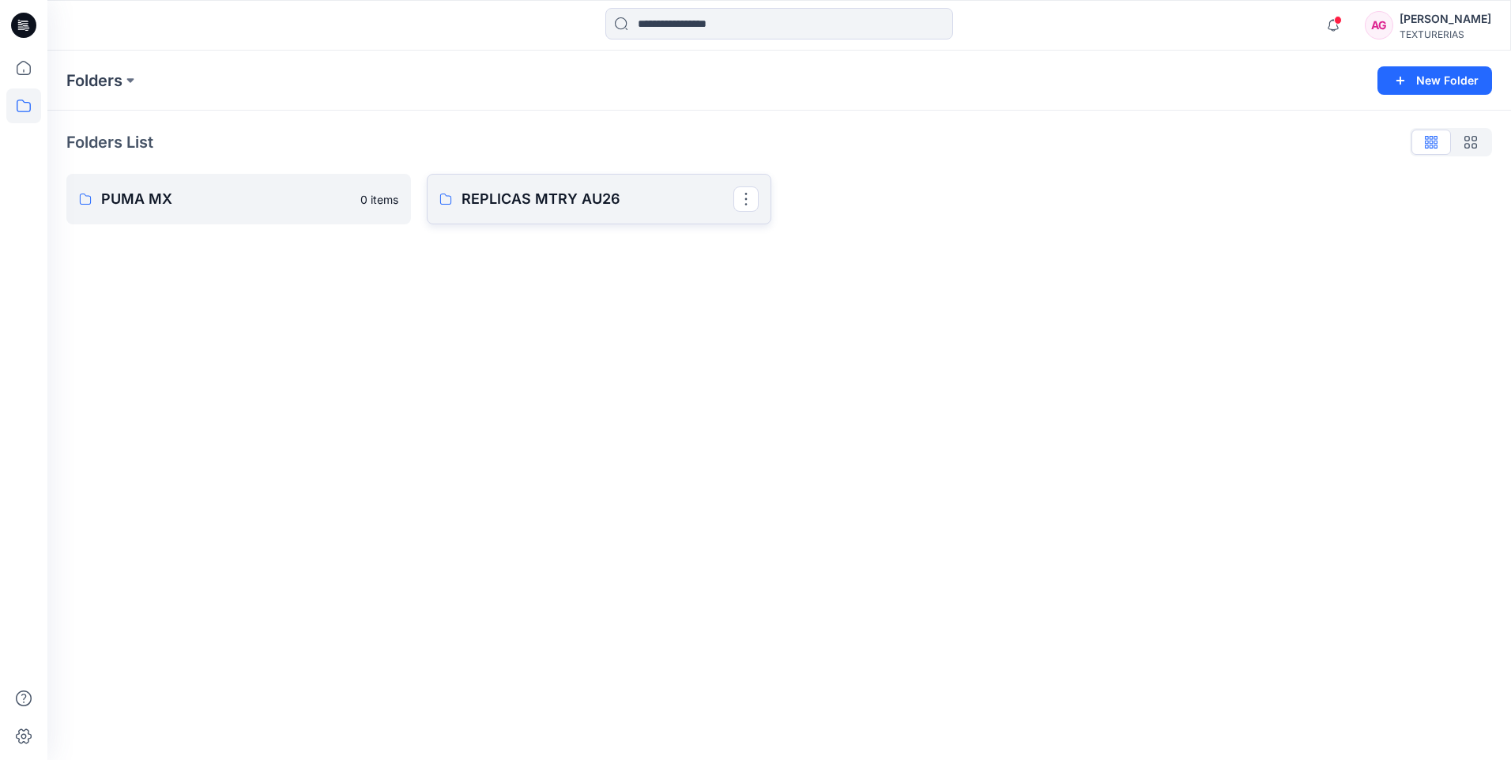
click at [555, 202] on p "REPLICAS MTRY AU26" at bounding box center [597, 199] width 272 height 22
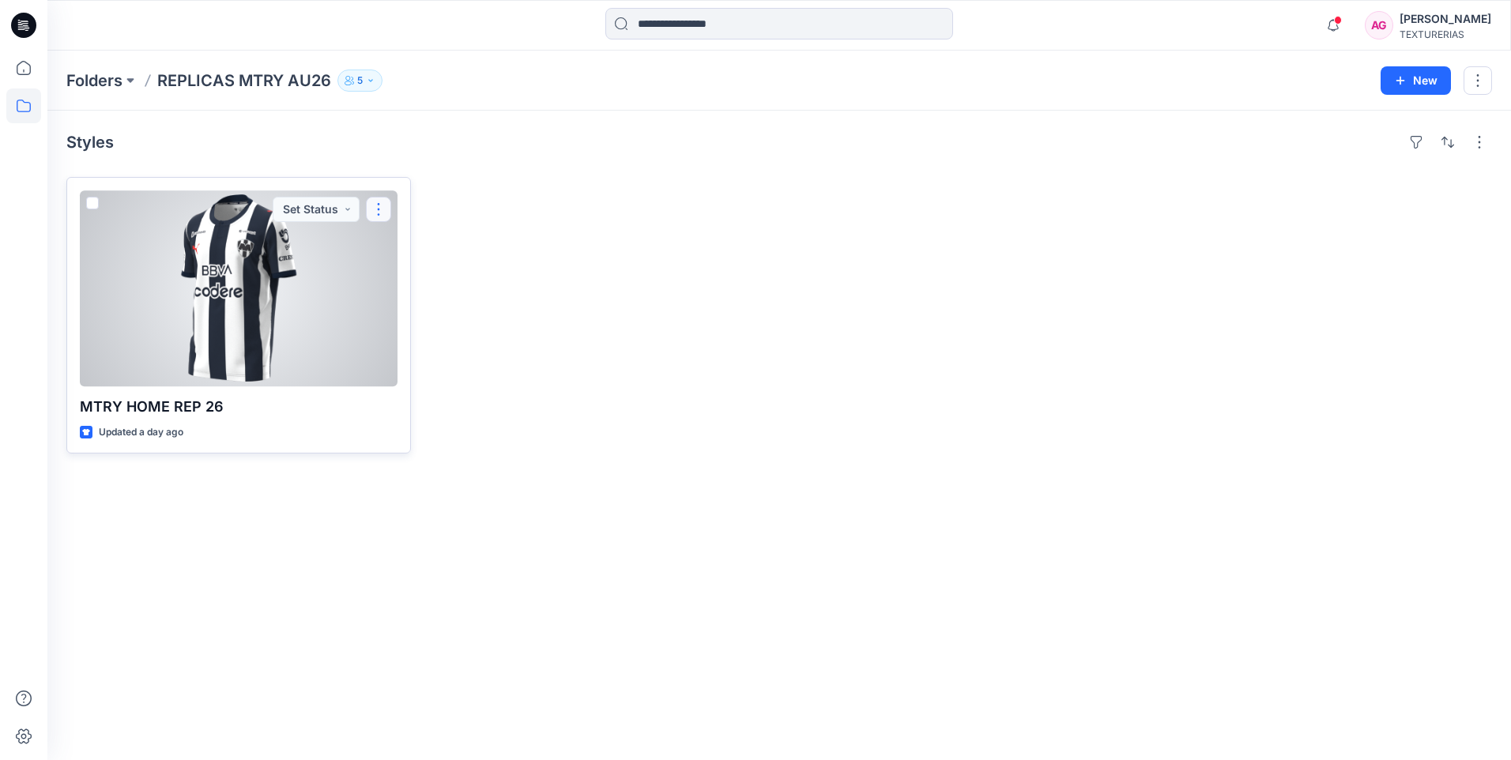
click at [374, 207] on button "button" at bounding box center [378, 209] width 25 height 25
click at [413, 246] on p "Edit" at bounding box center [407, 246] width 20 height 17
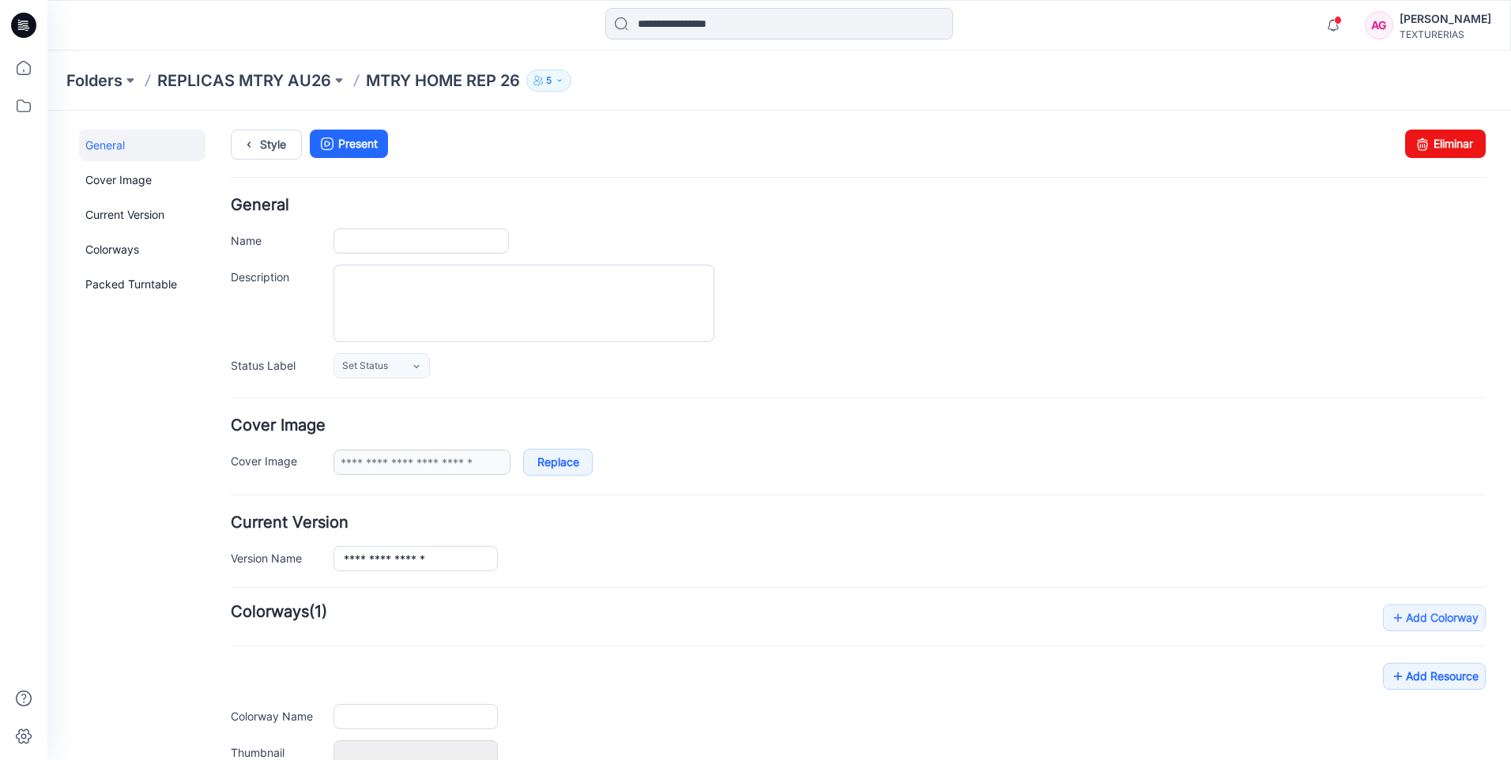
type input "**********"
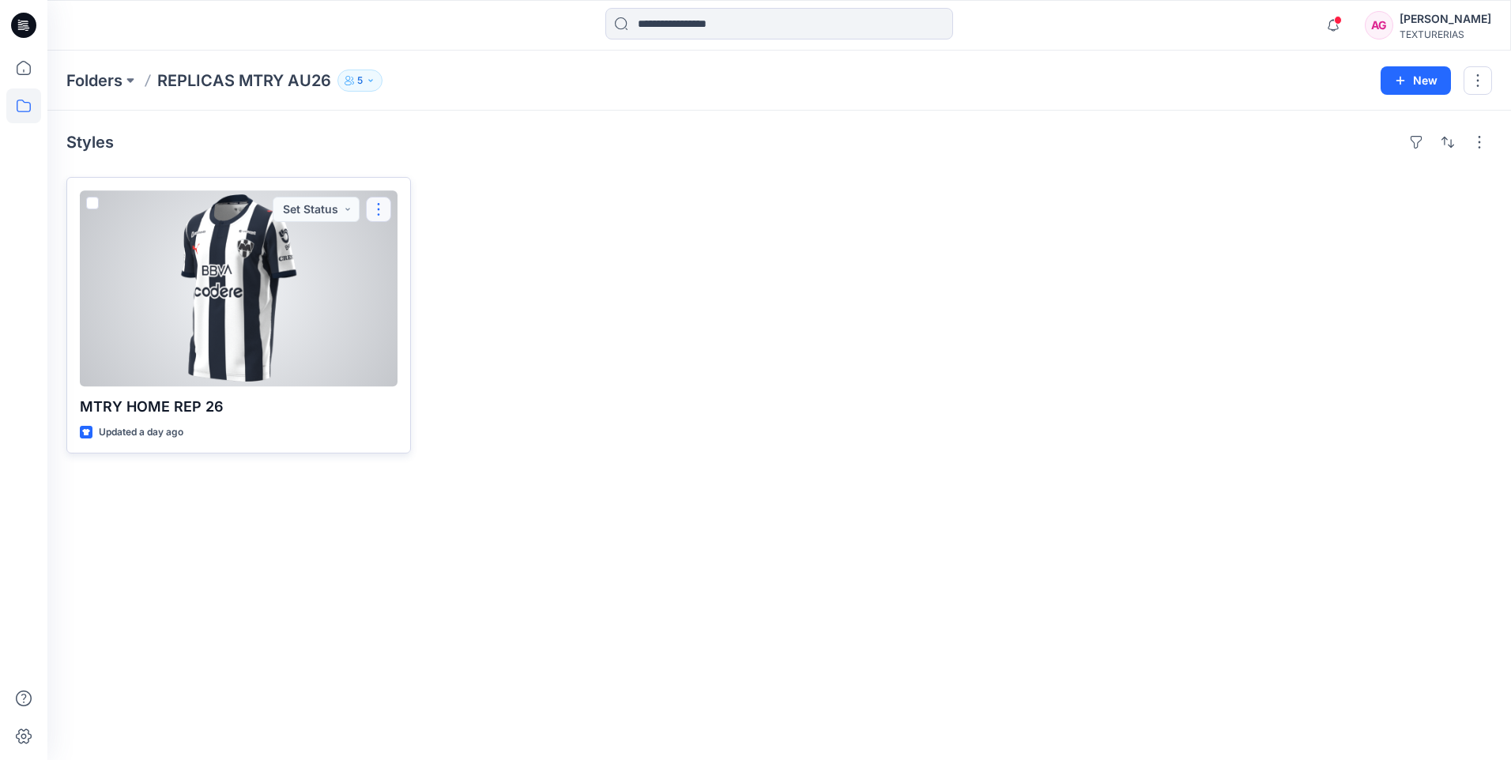
click at [371, 211] on button "button" at bounding box center [378, 209] width 25 height 25
click at [282, 400] on p "MTRY HOME REP 26" at bounding box center [239, 407] width 318 height 22
click at [341, 323] on div at bounding box center [239, 288] width 318 height 196
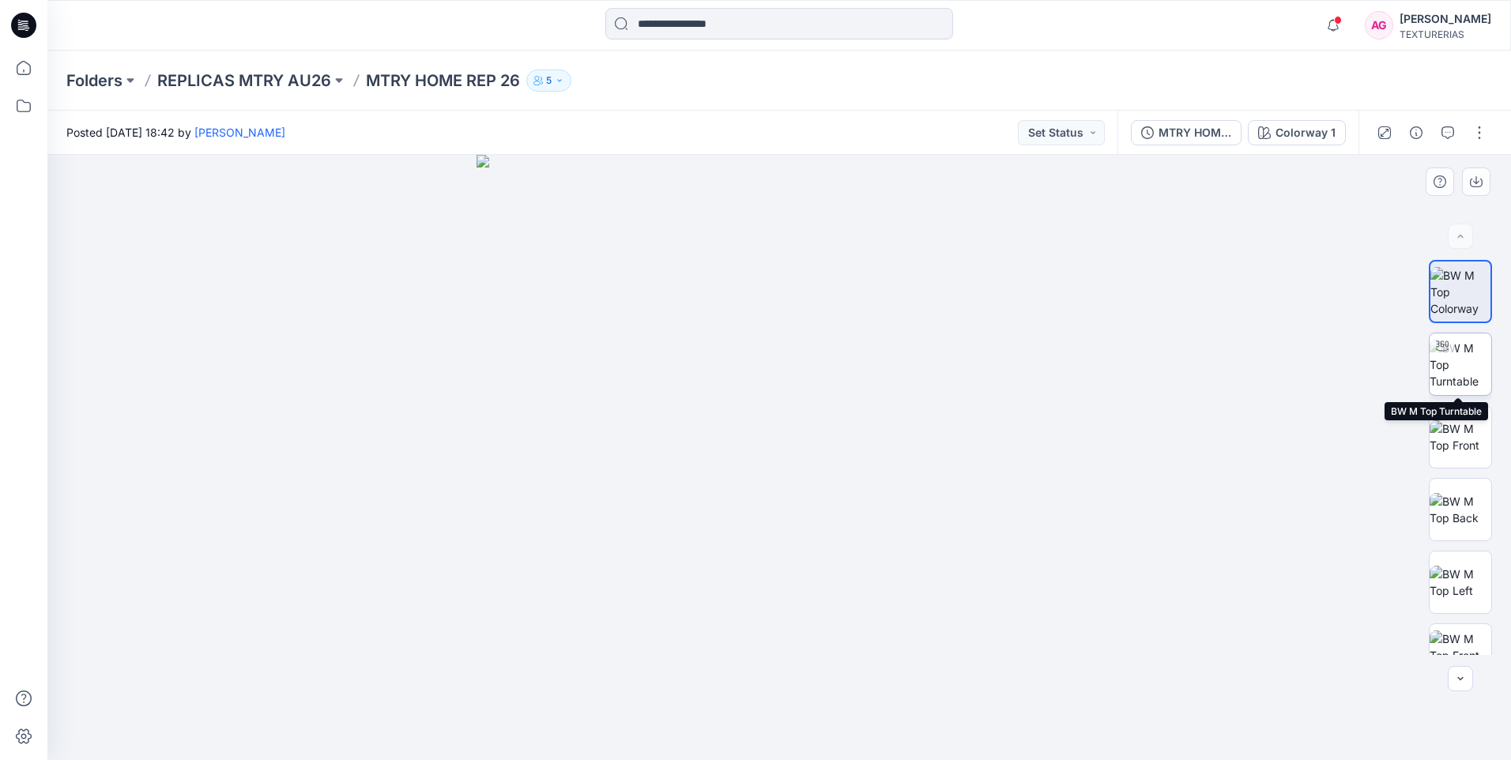
click at [1452, 370] on img at bounding box center [1460, 365] width 62 height 50
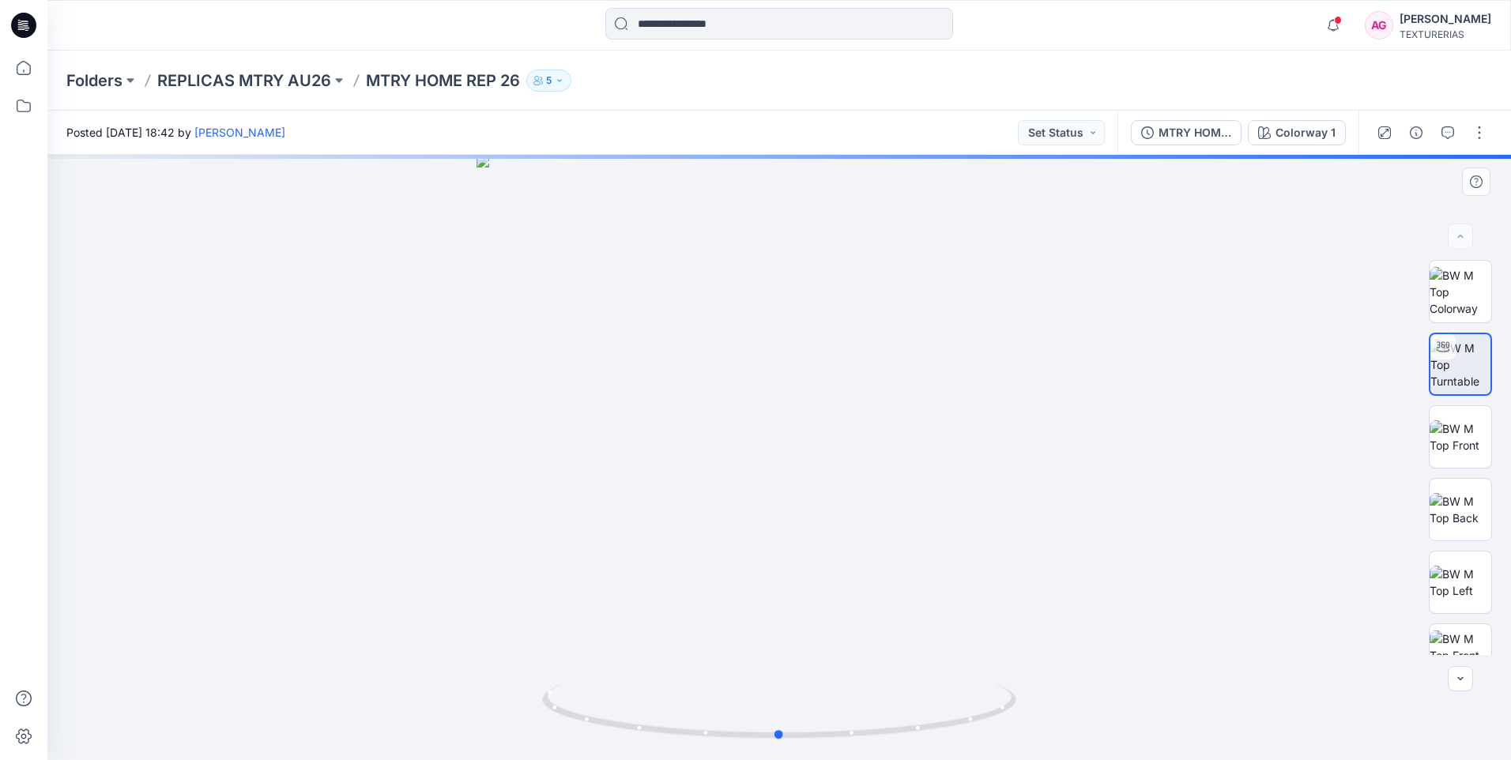
click at [900, 546] on div at bounding box center [778, 457] width 1463 height 605
click at [853, 738] on icon at bounding box center [781, 712] width 478 height 59
click at [793, 737] on div at bounding box center [778, 457] width 1463 height 605
click at [860, 740] on icon at bounding box center [781, 712] width 478 height 59
click at [915, 639] on div at bounding box center [778, 457] width 1463 height 605
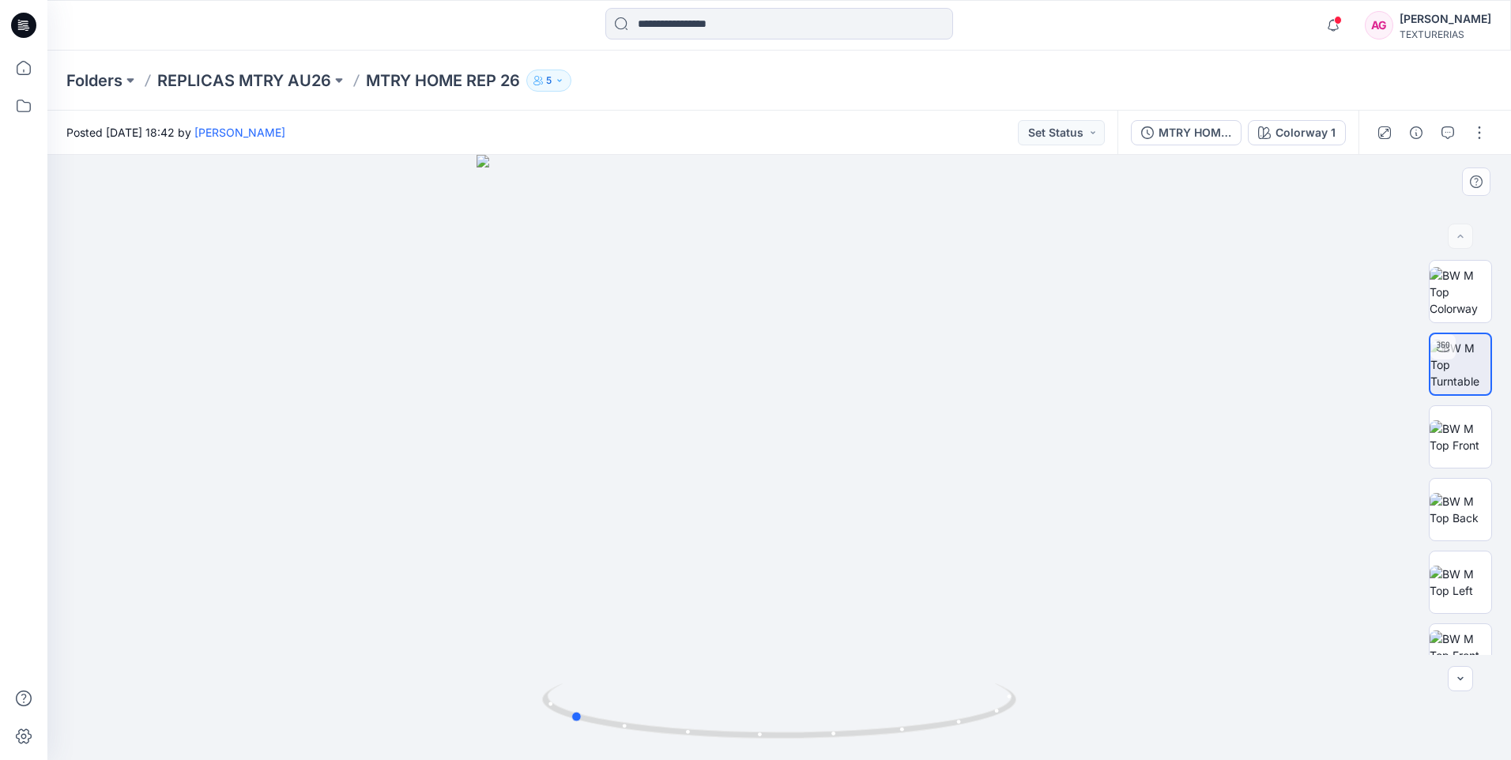
drag, startPoint x: 722, startPoint y: 739, endPoint x: 511, endPoint y: 681, distance: 218.9
click at [511, 681] on div at bounding box center [778, 457] width 1463 height 605
drag, startPoint x: 758, startPoint y: 744, endPoint x: 619, endPoint y: 736, distance: 139.3
click at [619, 736] on div at bounding box center [778, 457] width 1463 height 605
drag, startPoint x: 773, startPoint y: 743, endPoint x: 705, endPoint y: 741, distance: 68.0
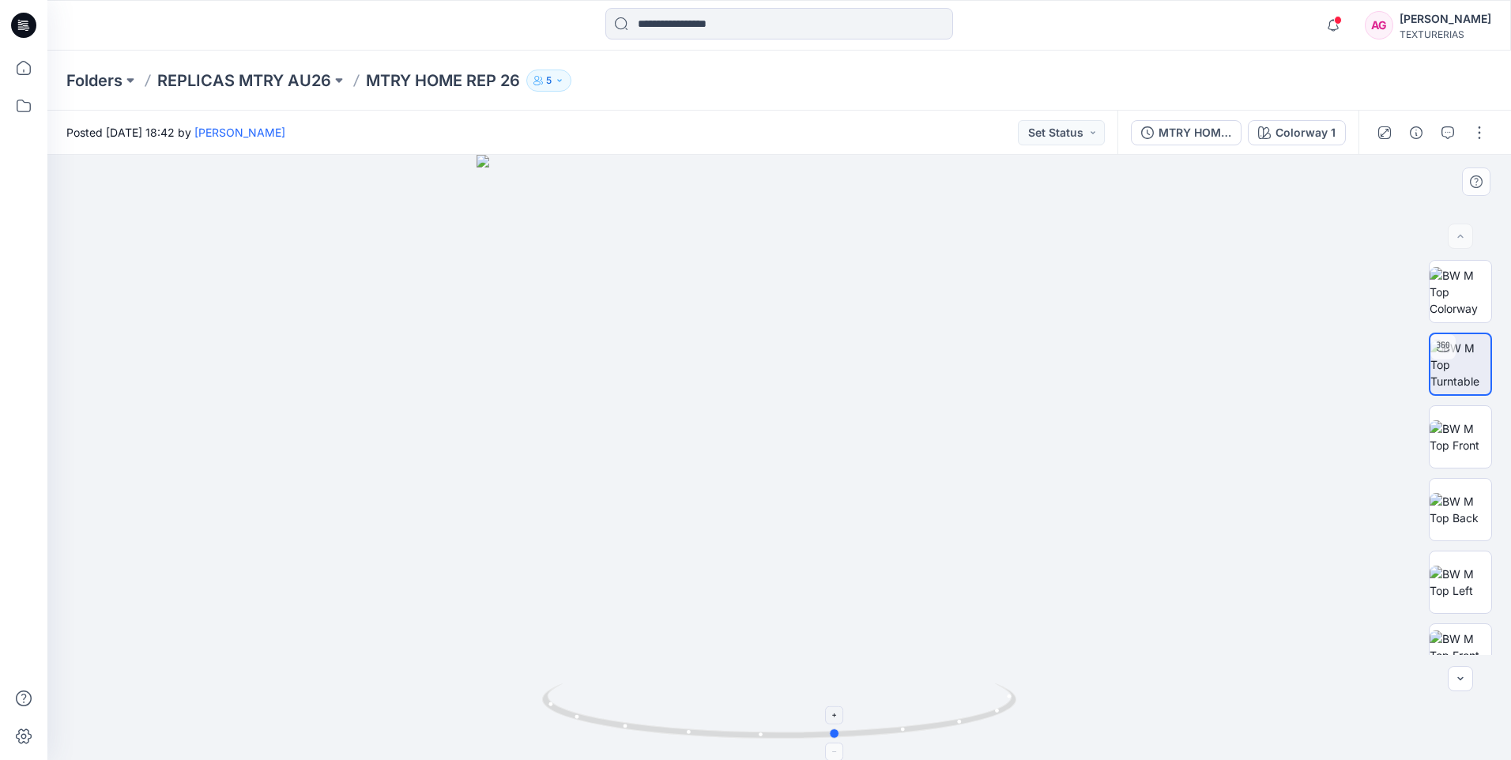
click at [705, 741] on div at bounding box center [778, 457] width 1463 height 605
click at [1457, 437] on img at bounding box center [1460, 436] width 62 height 33
click at [1460, 506] on img at bounding box center [1460, 509] width 62 height 33
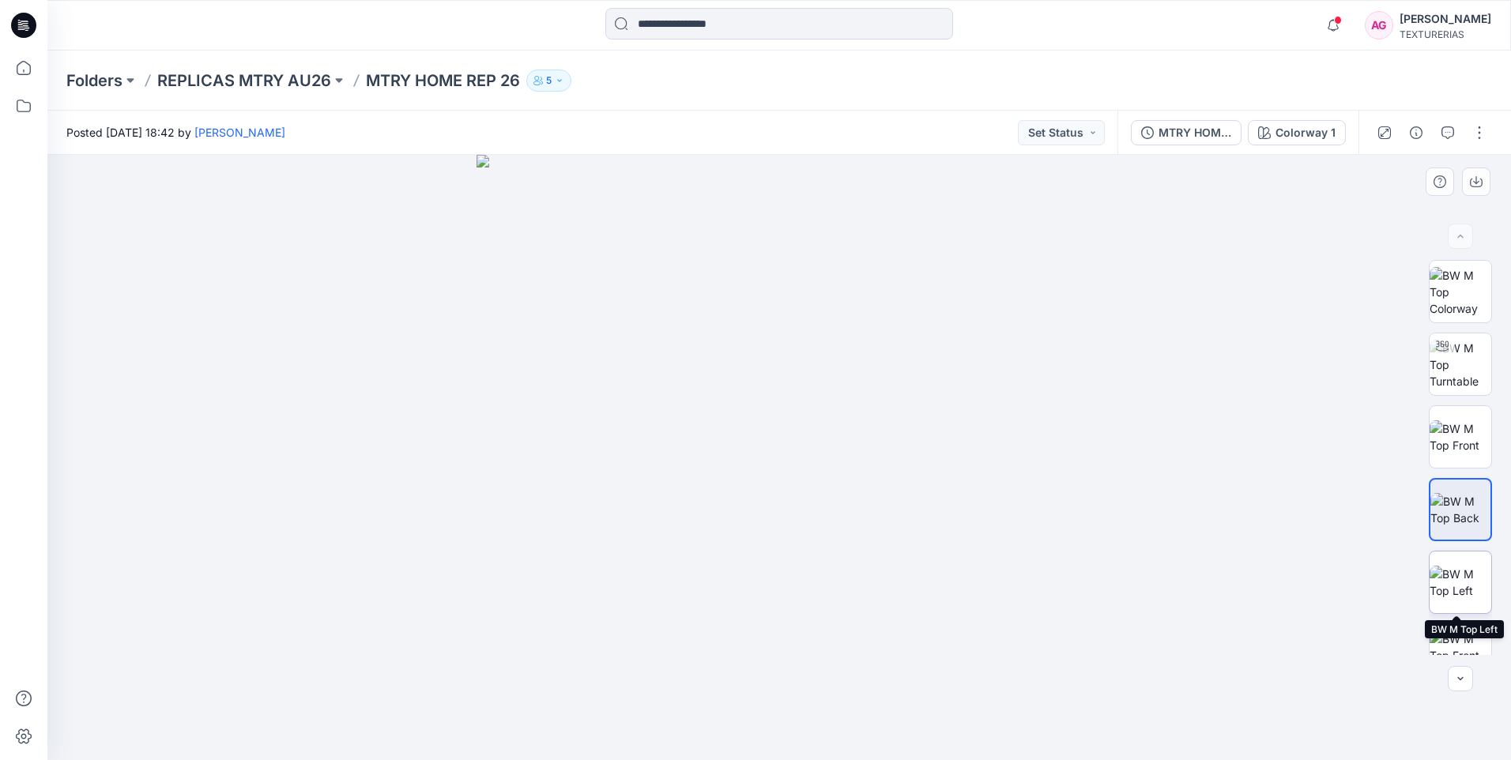
click at [1449, 582] on img at bounding box center [1460, 582] width 62 height 33
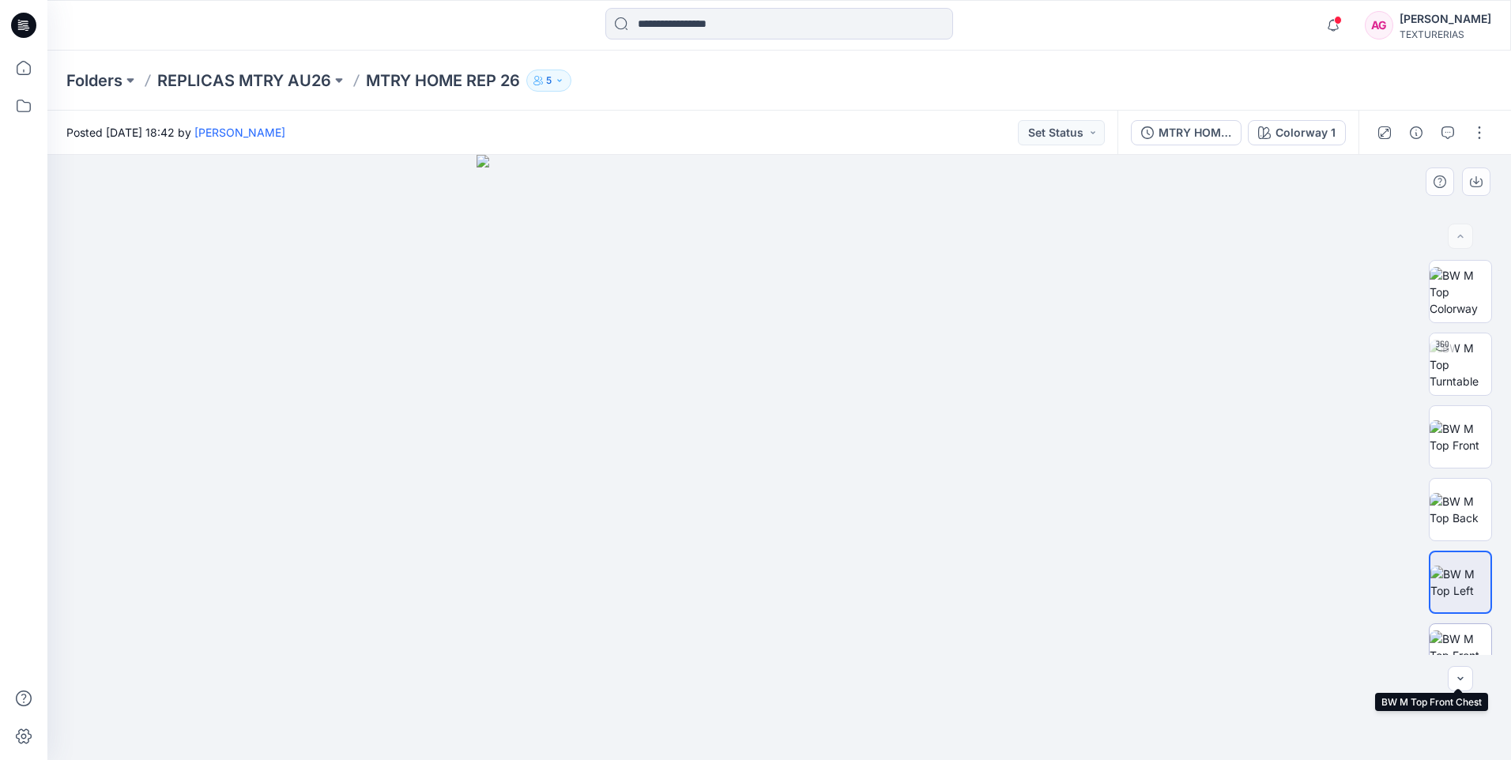
click at [1469, 640] on img at bounding box center [1460, 655] width 62 height 50
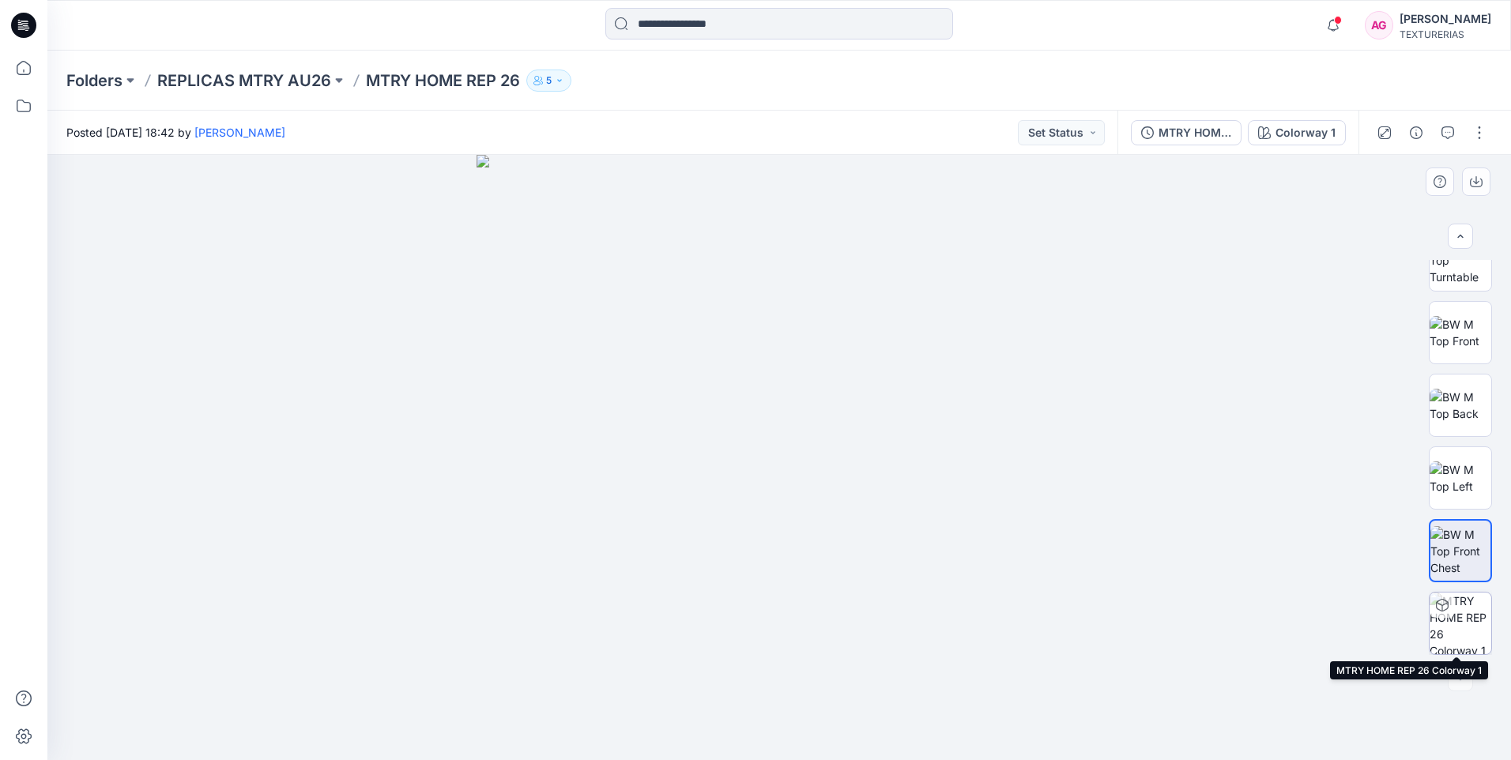
click at [1458, 623] on img at bounding box center [1460, 624] width 62 height 62
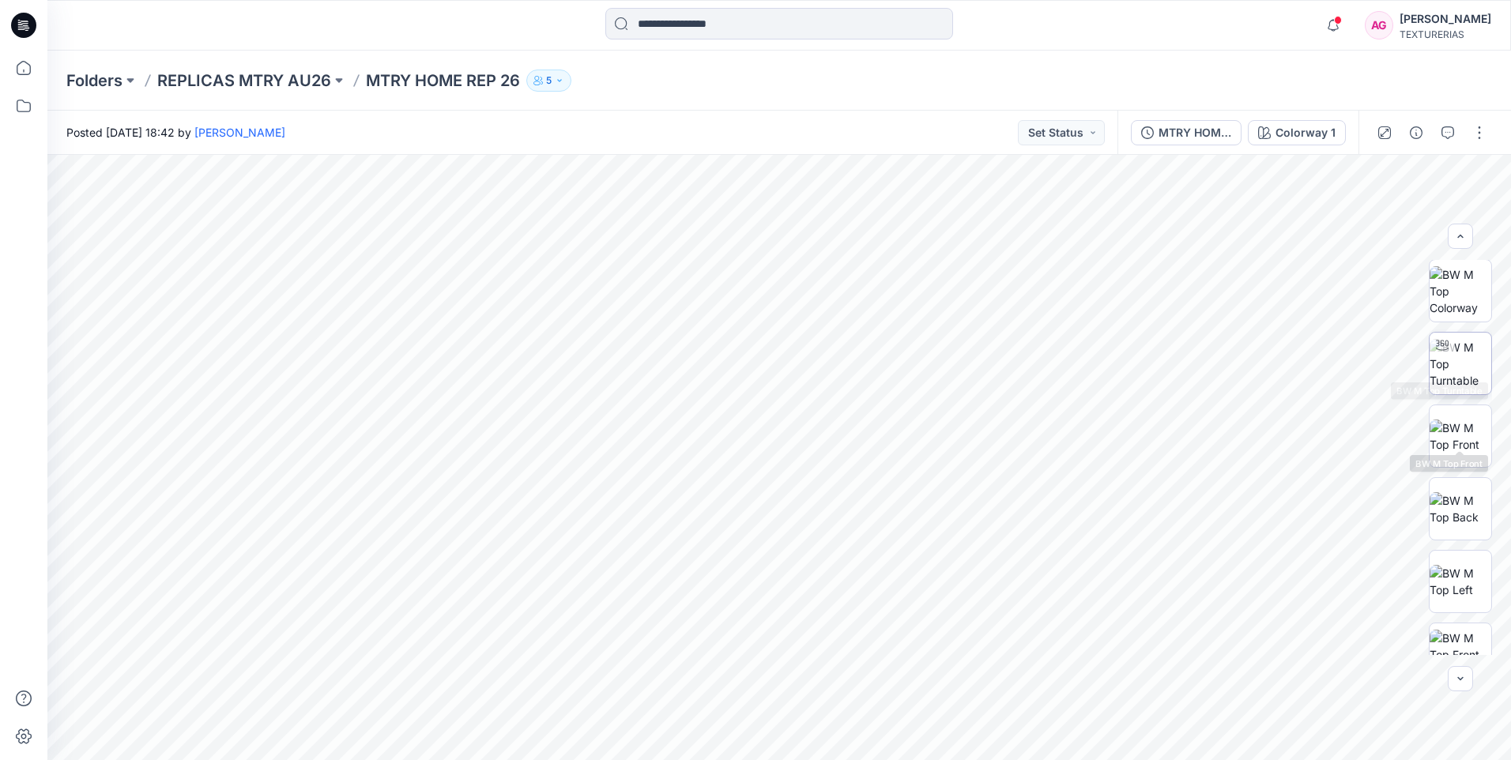
scroll to position [0, 0]
click at [1458, 292] on img at bounding box center [1460, 292] width 62 height 50
